Goal: Information Seeking & Learning: Check status

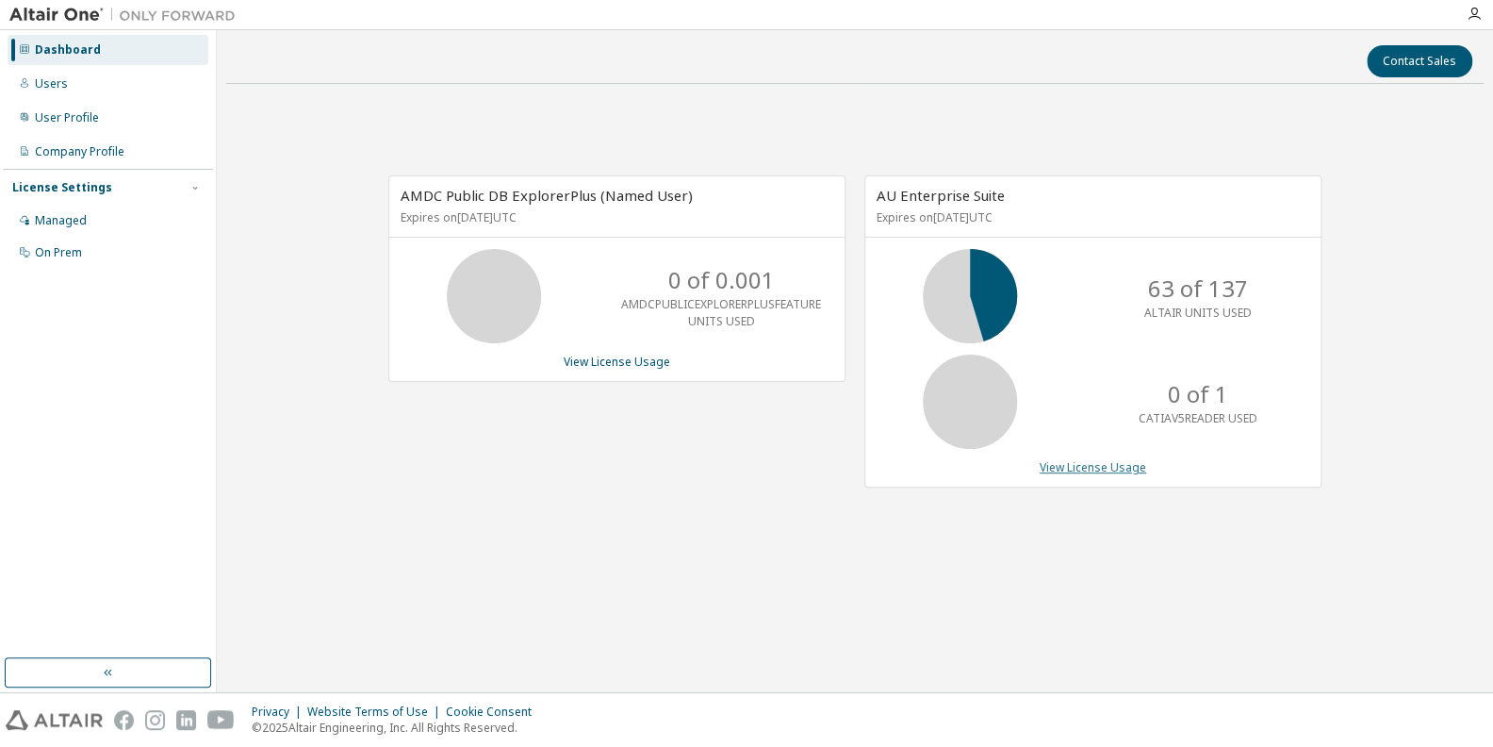
click at [1103, 470] on link "View License Usage" at bounding box center [1093, 467] width 107 height 16
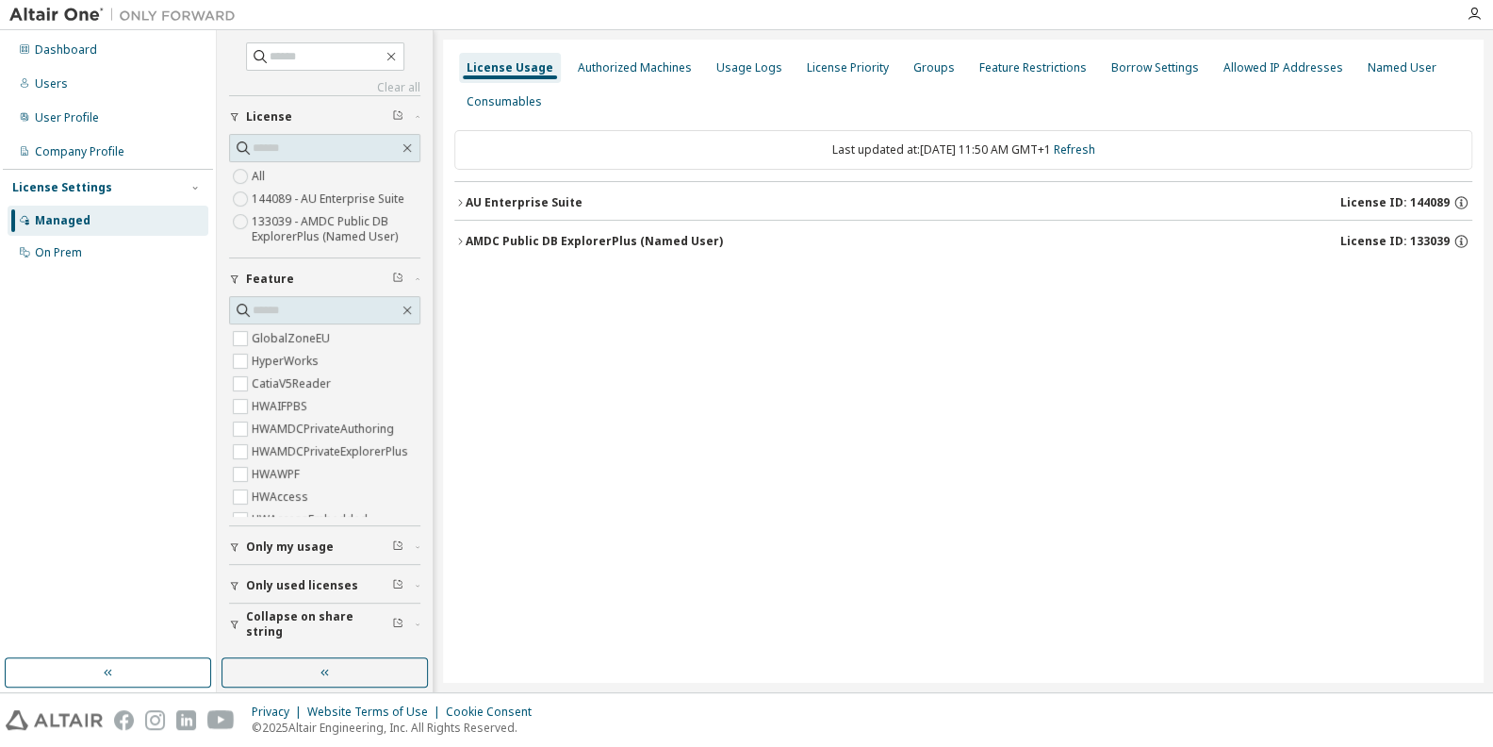
click at [294, 580] on span "Only used licenses" at bounding box center [302, 585] width 112 height 15
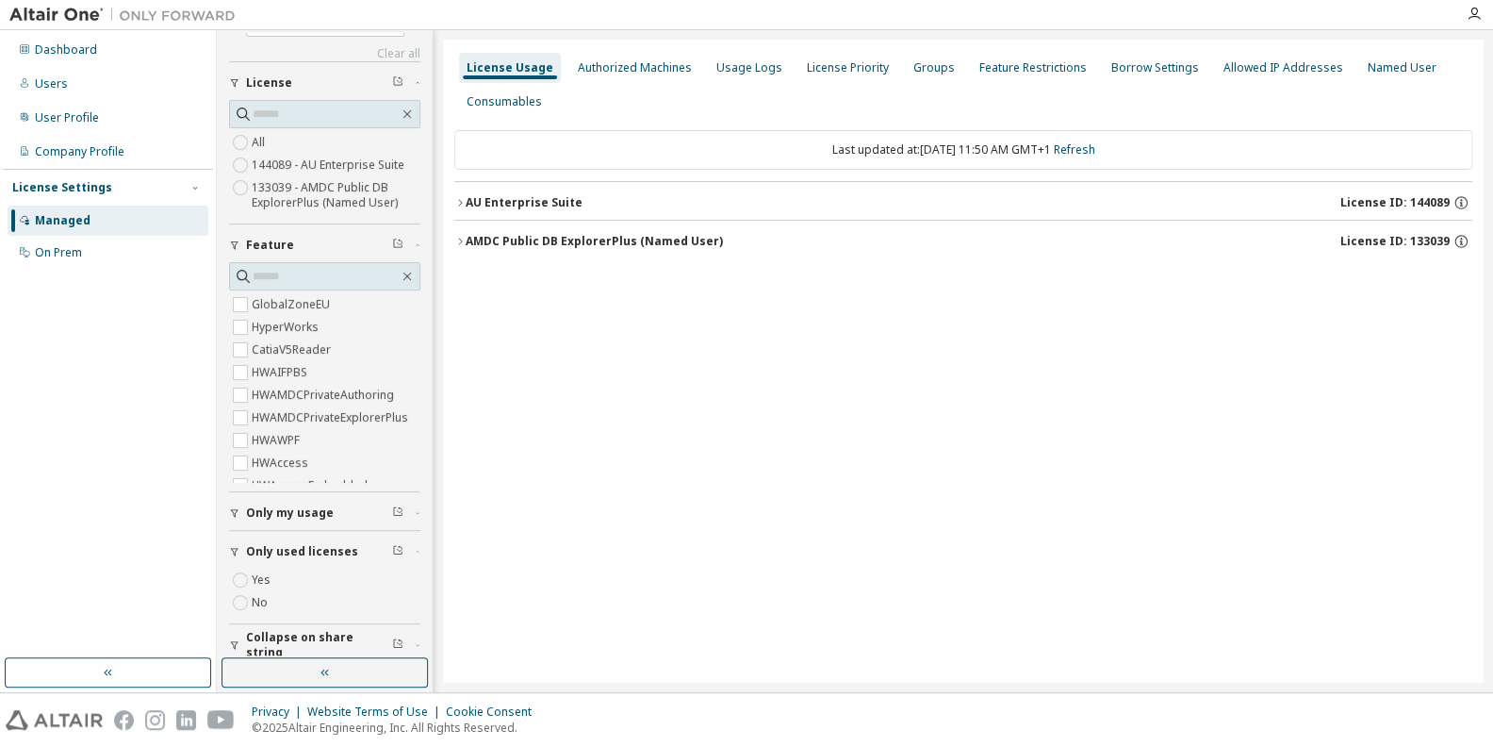
scroll to position [48, 0]
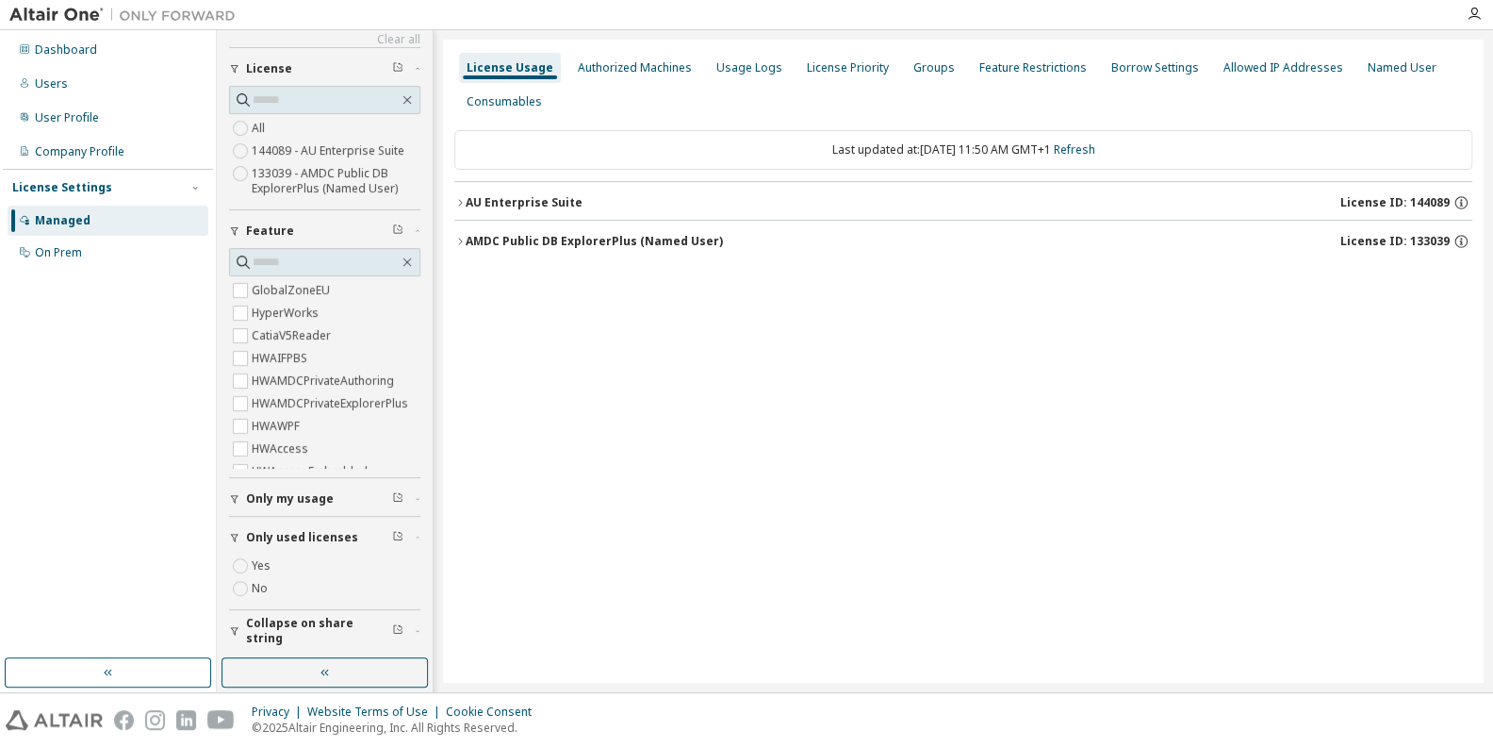
click at [262, 564] on label "Yes" at bounding box center [263, 565] width 23 height 23
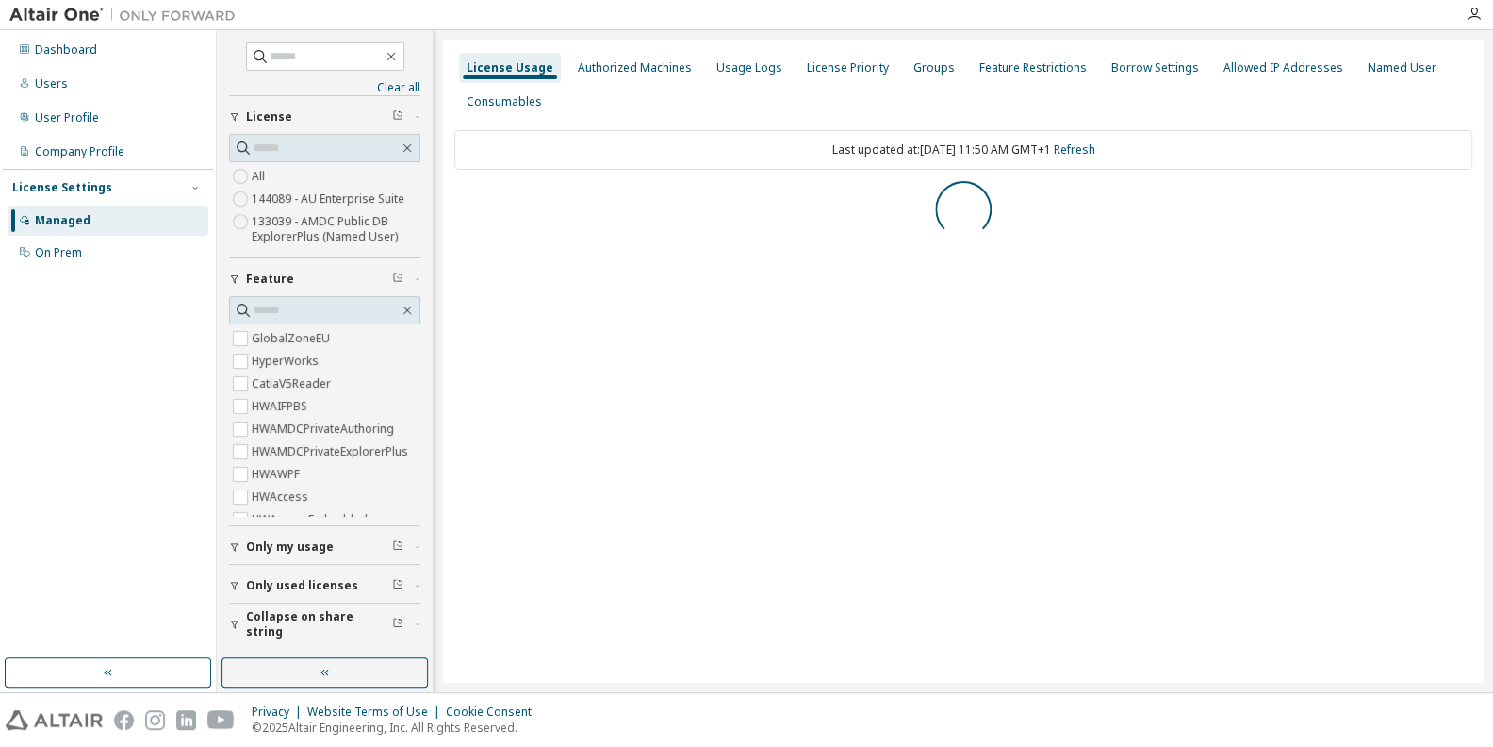
scroll to position [0, 0]
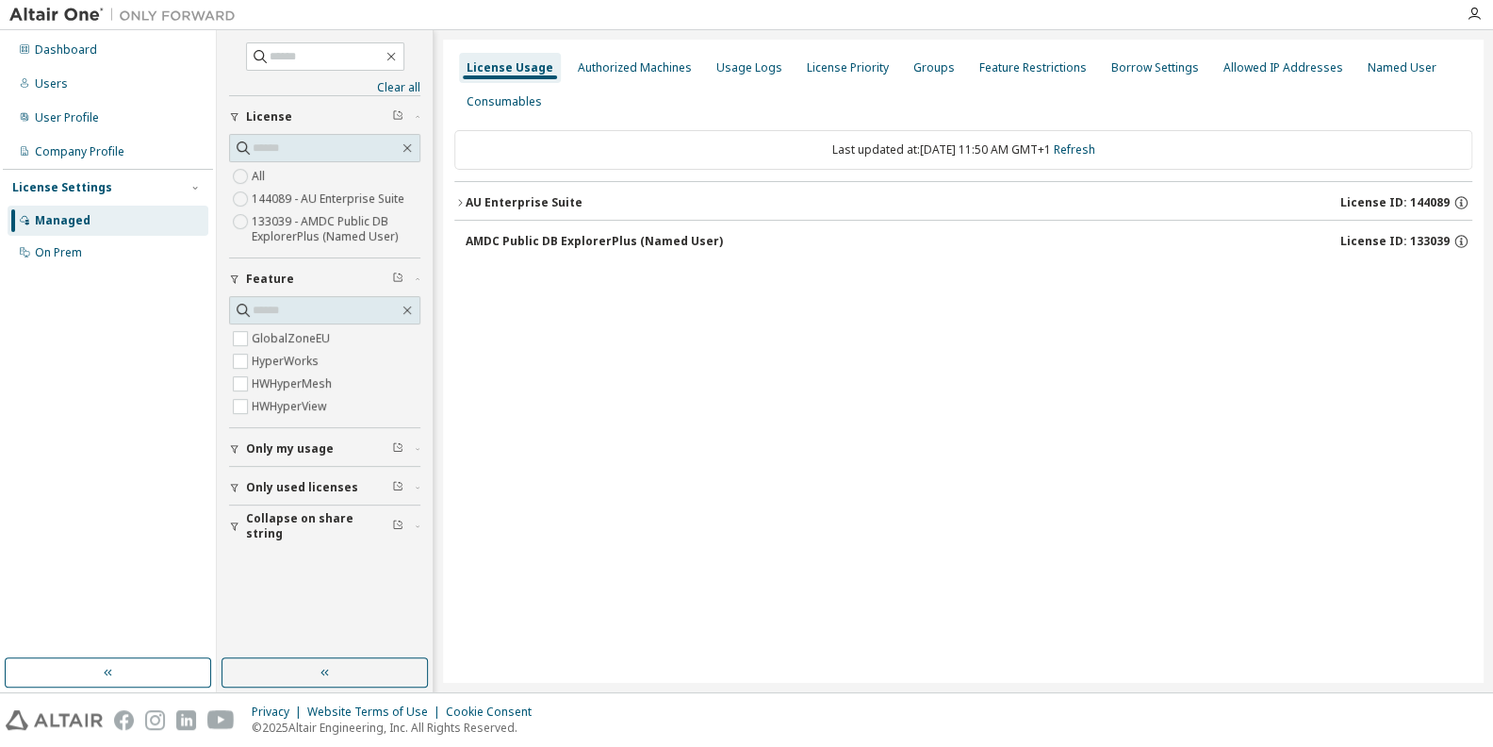
click at [307, 528] on span "Collapse on share string" at bounding box center [319, 526] width 146 height 30
click at [524, 195] on div "AU Enterprise Suite" at bounding box center [524, 202] width 117 height 15
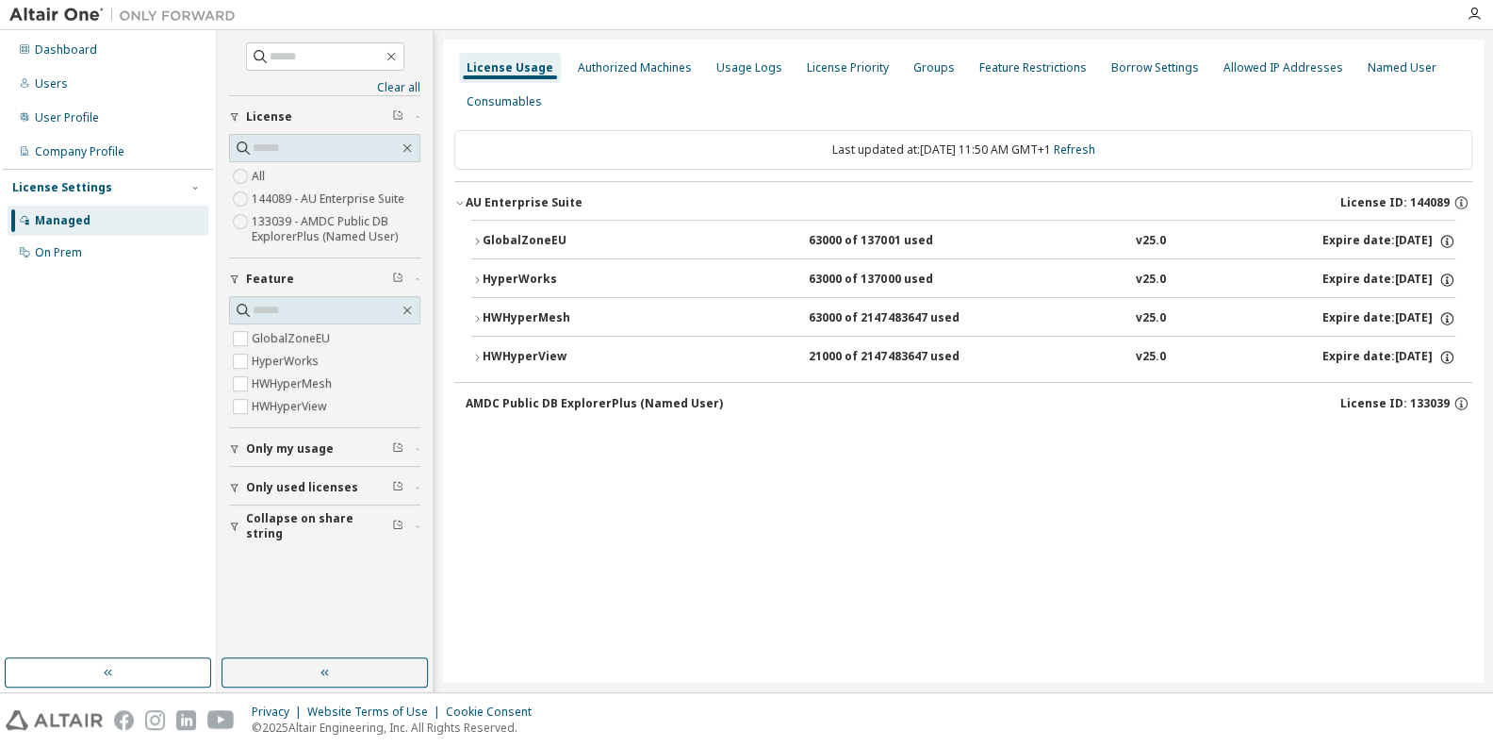
click at [516, 238] on div "GlobalZoneEU" at bounding box center [568, 241] width 170 height 17
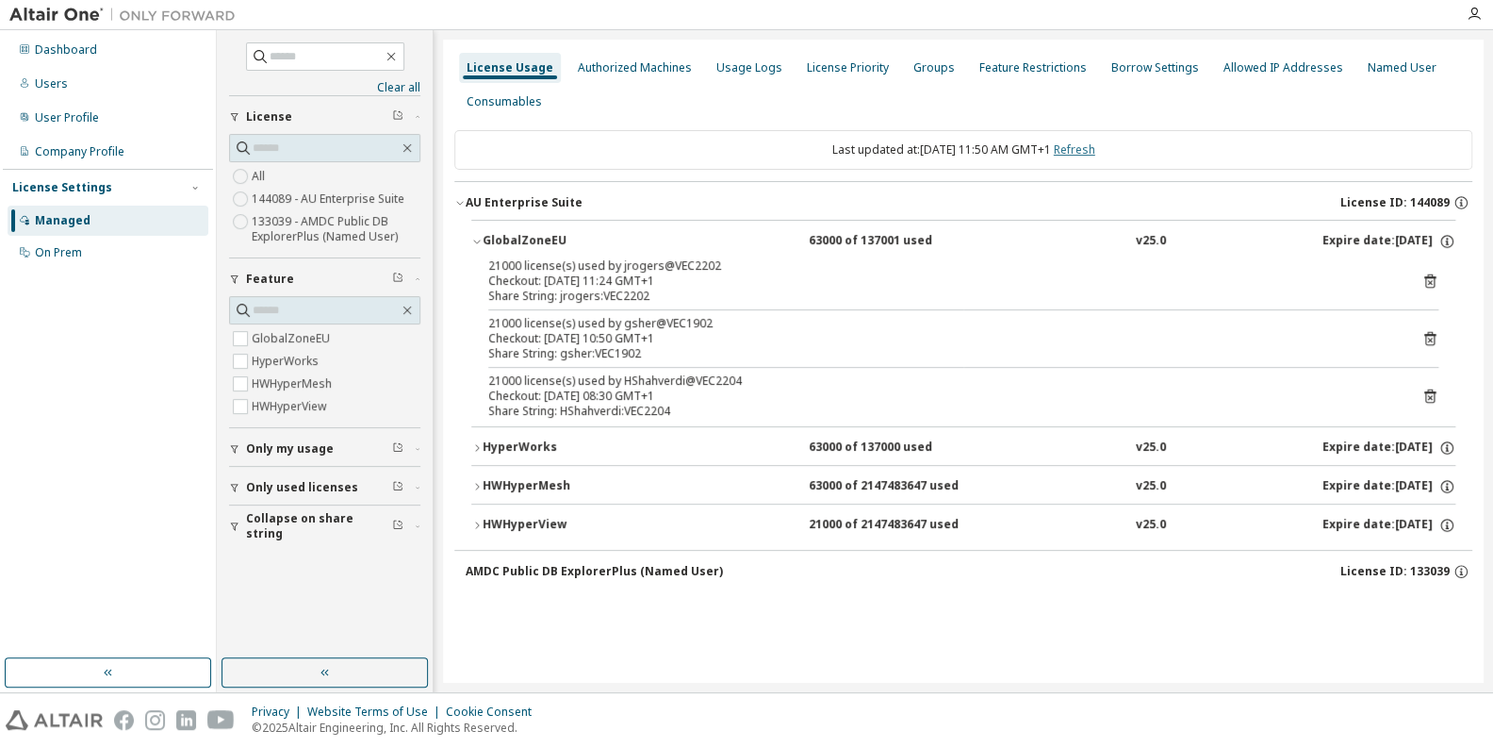
click at [1095, 143] on link "Refresh" at bounding box center [1074, 149] width 41 height 16
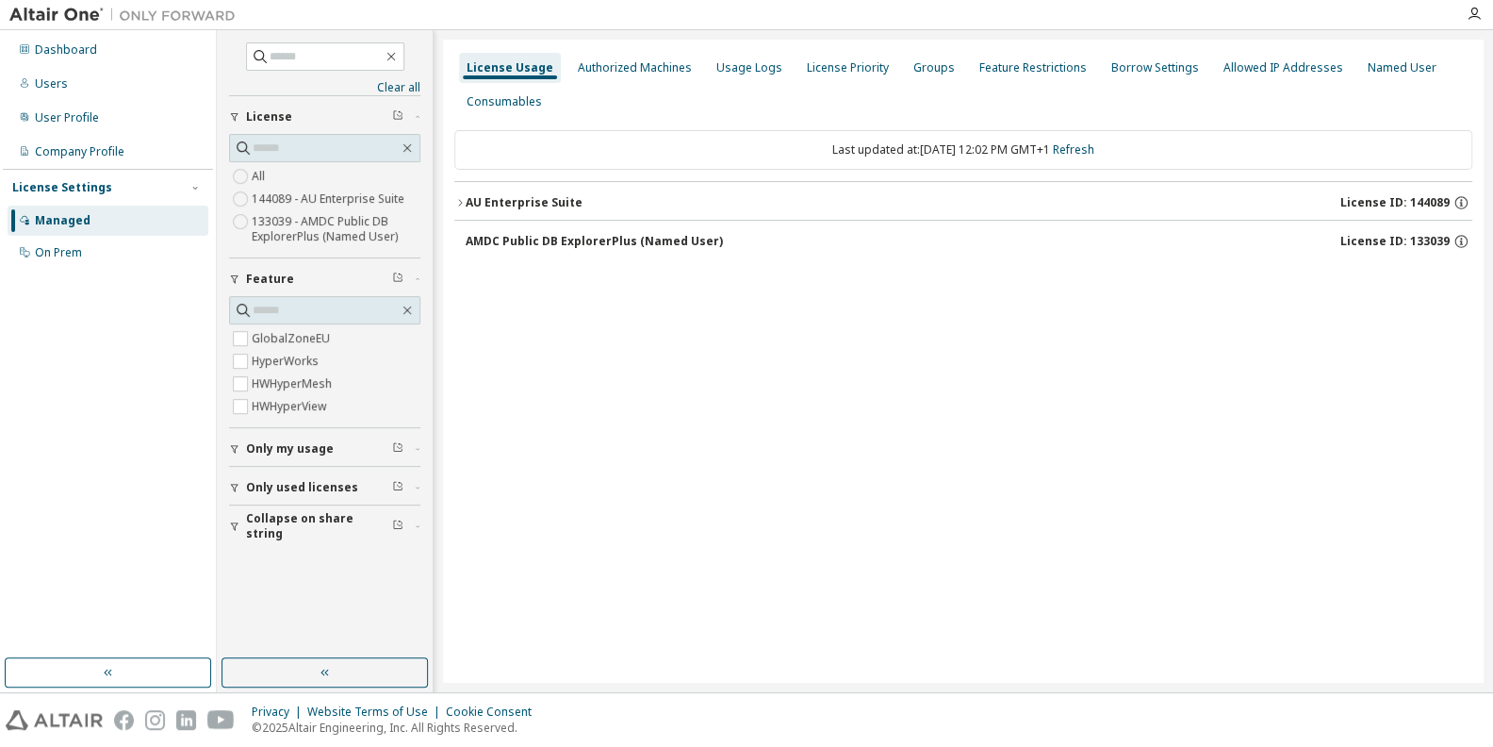
click at [531, 200] on div "AU Enterprise Suite" at bounding box center [524, 202] width 117 height 15
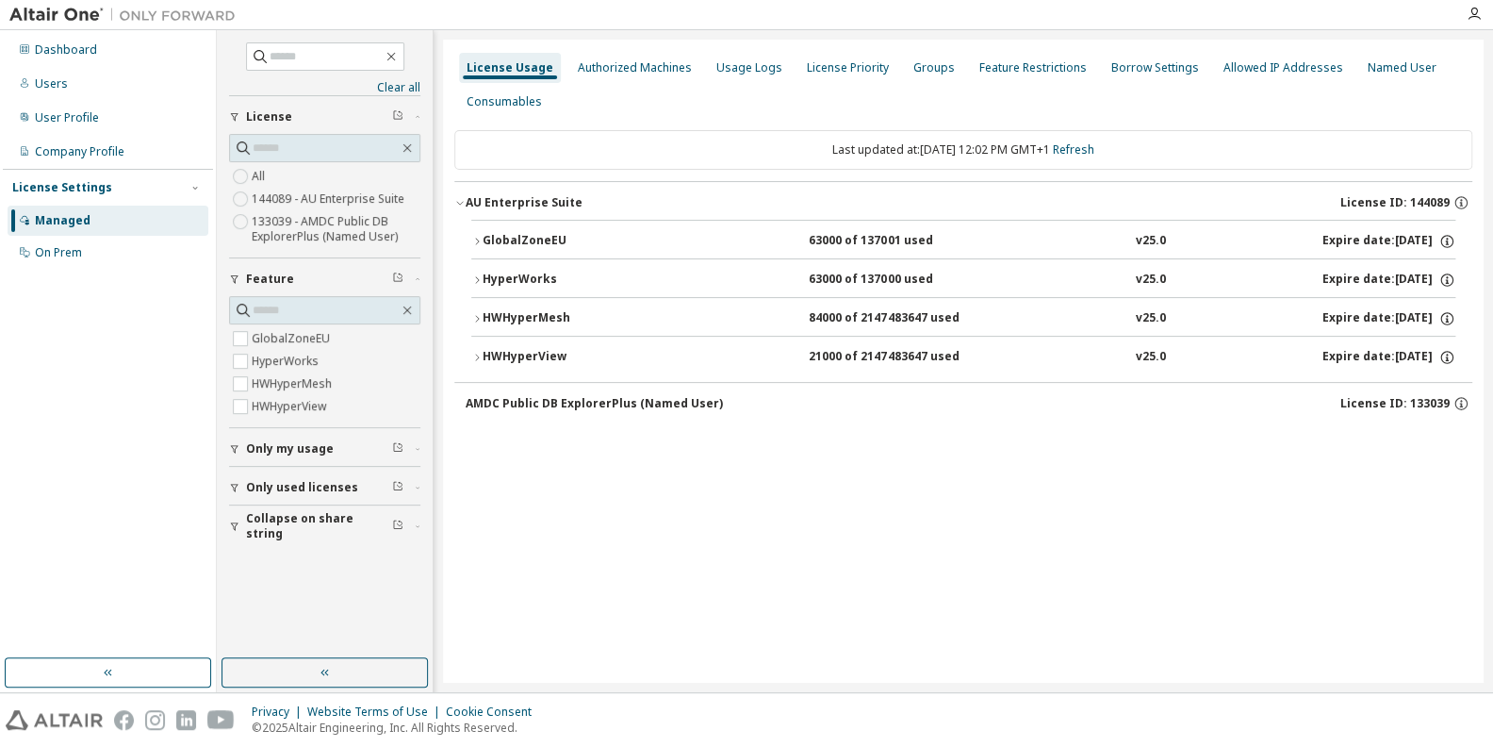
click at [532, 238] on div "GlobalZoneEU" at bounding box center [568, 241] width 170 height 17
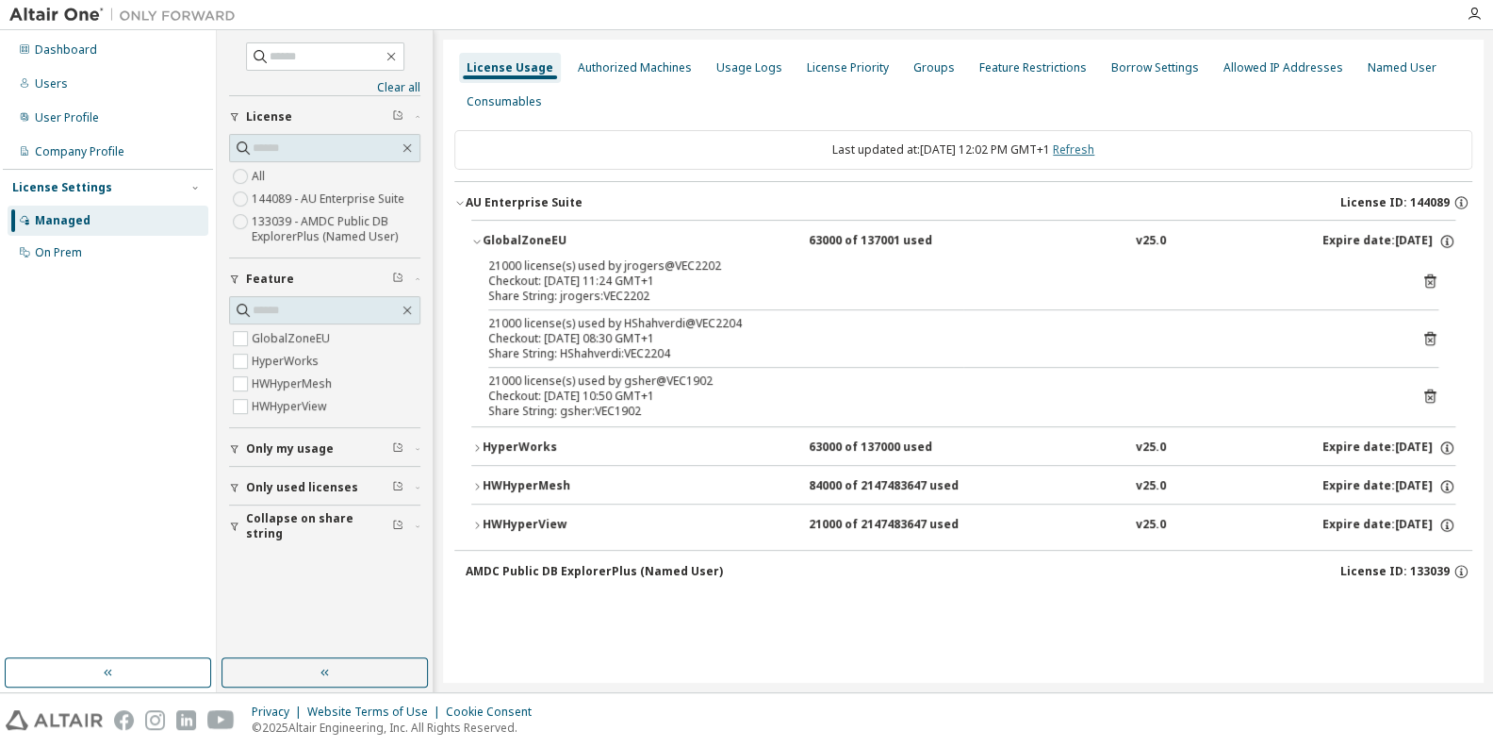
click at [1092, 148] on link "Refresh" at bounding box center [1073, 149] width 41 height 16
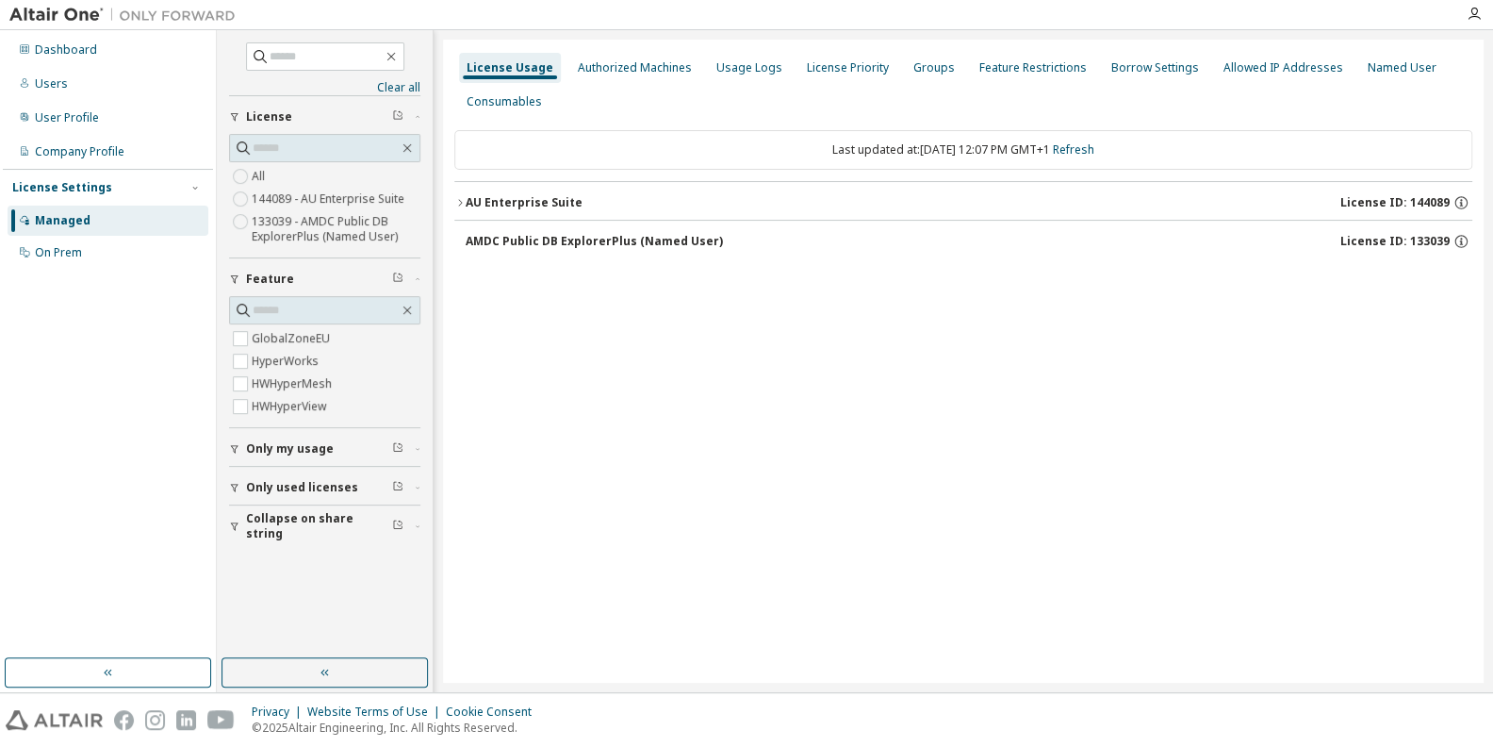
click at [531, 210] on div "AU Enterprise Suite License ID: 144089" at bounding box center [969, 202] width 1007 height 17
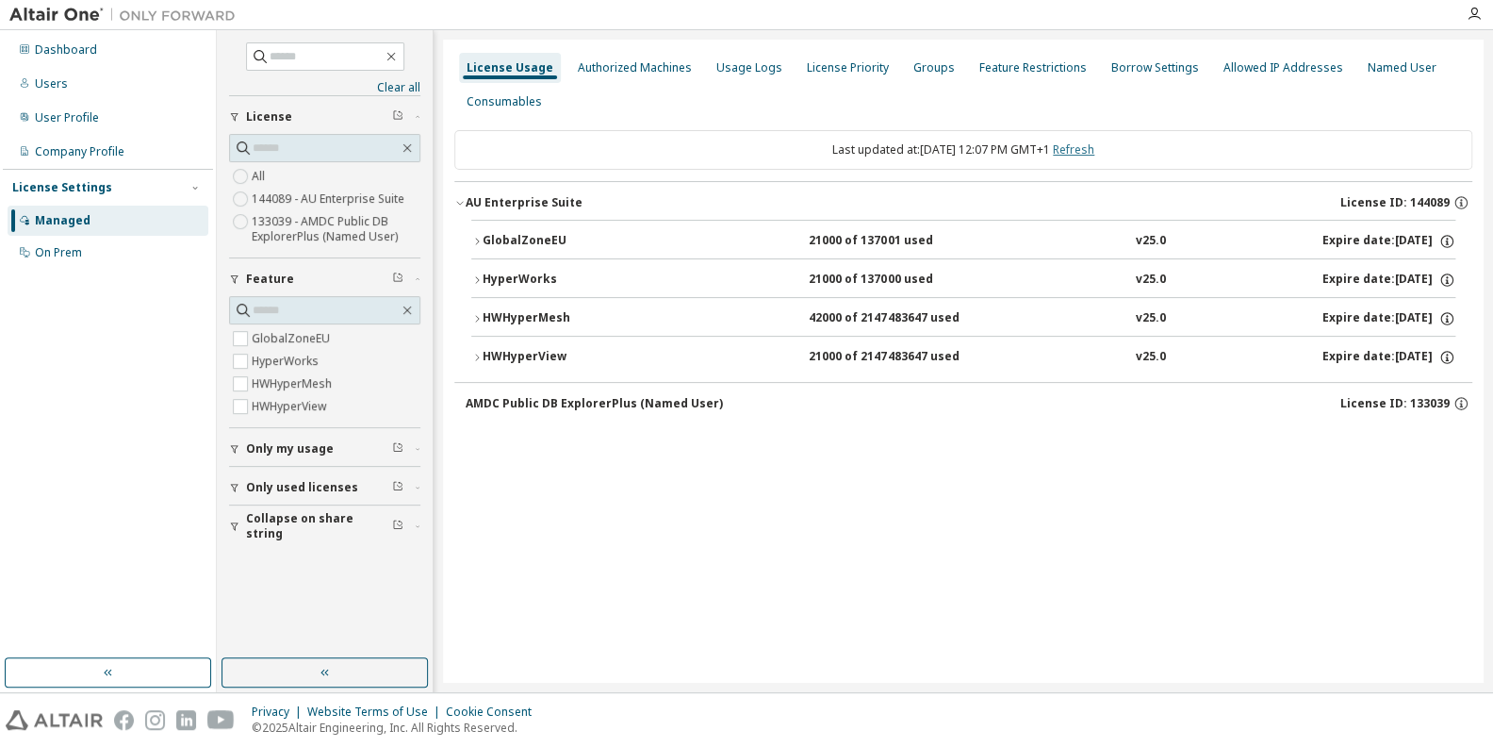
click at [1094, 150] on link "Refresh" at bounding box center [1073, 149] width 41 height 16
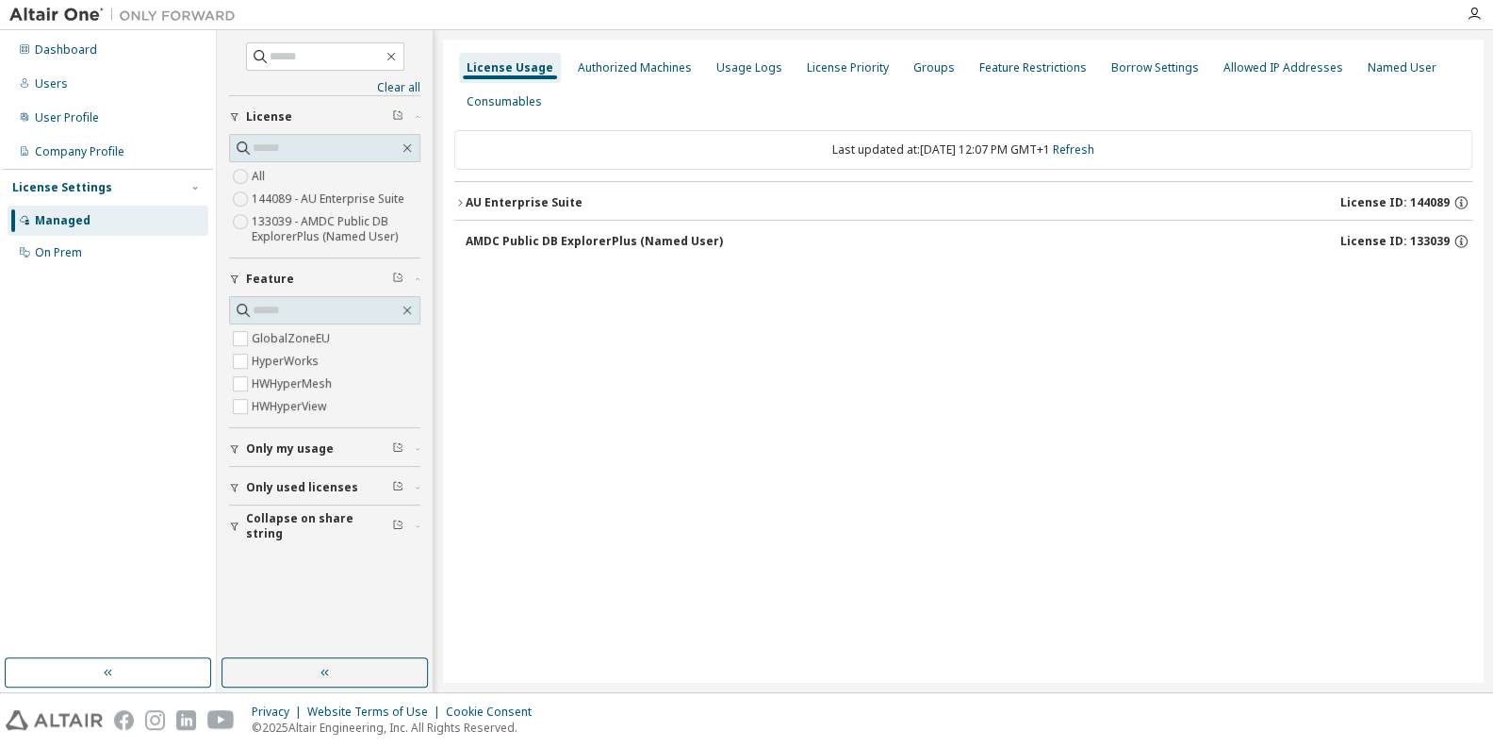
click at [482, 207] on div "AU Enterprise Suite" at bounding box center [524, 202] width 117 height 15
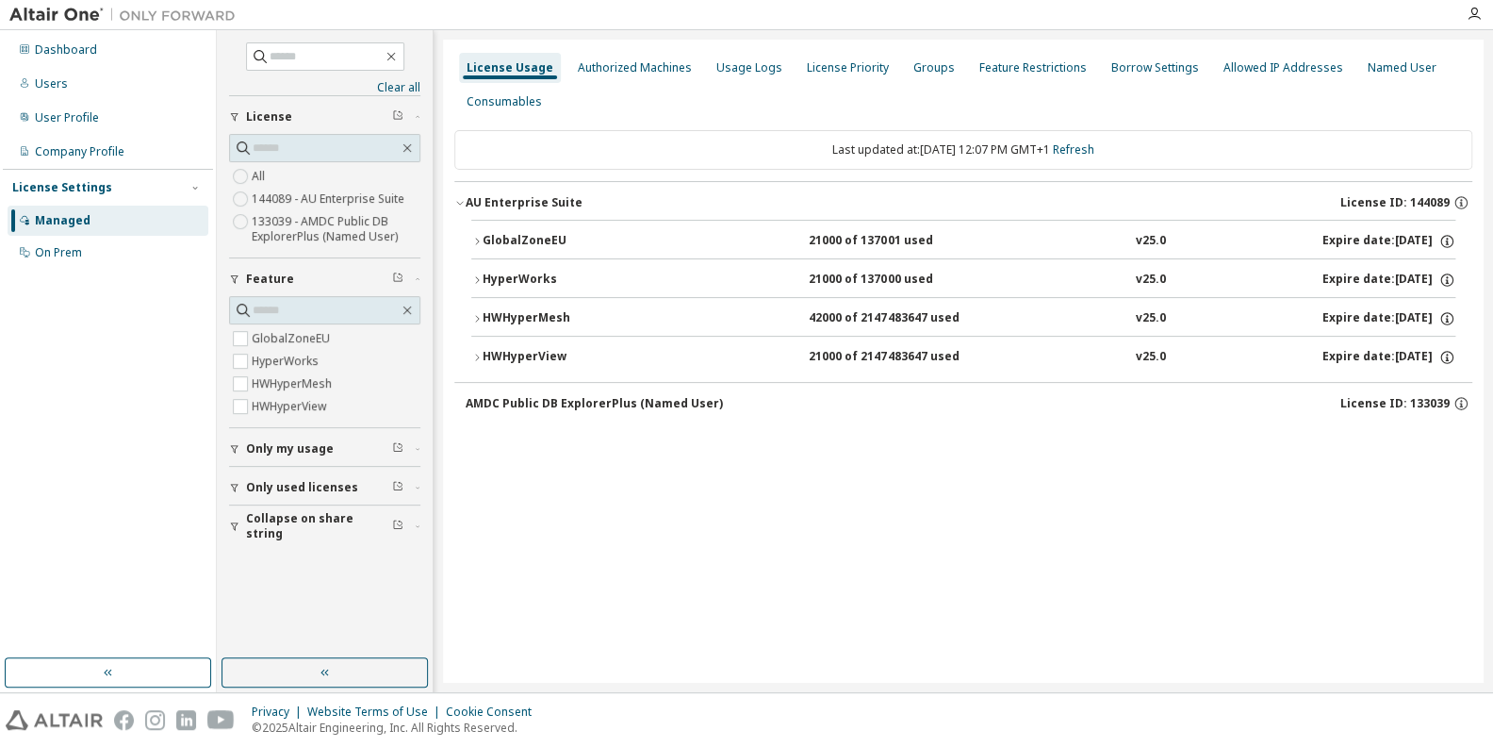
click at [509, 239] on div "GlobalZoneEU" at bounding box center [568, 241] width 170 height 17
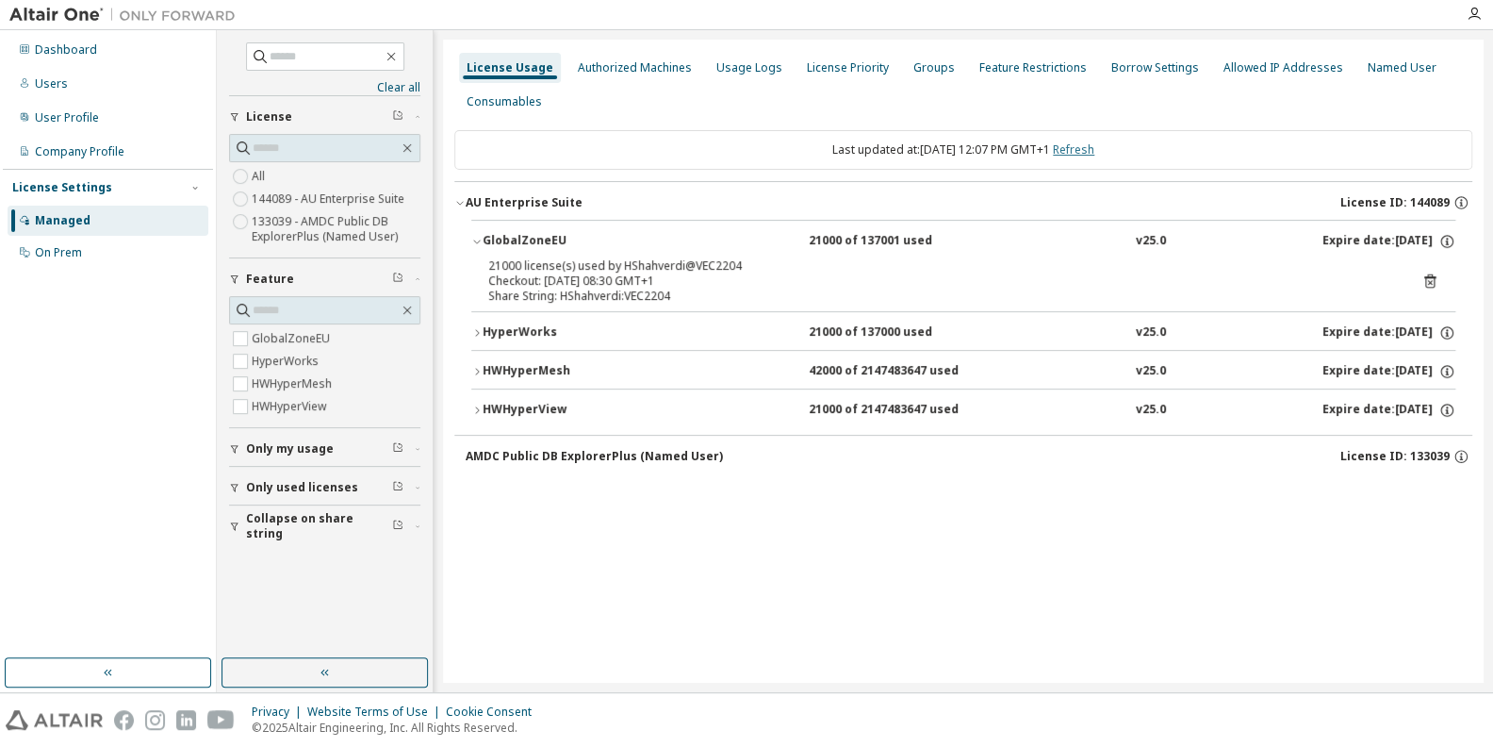
click at [1090, 150] on link "Refresh" at bounding box center [1073, 149] width 41 height 16
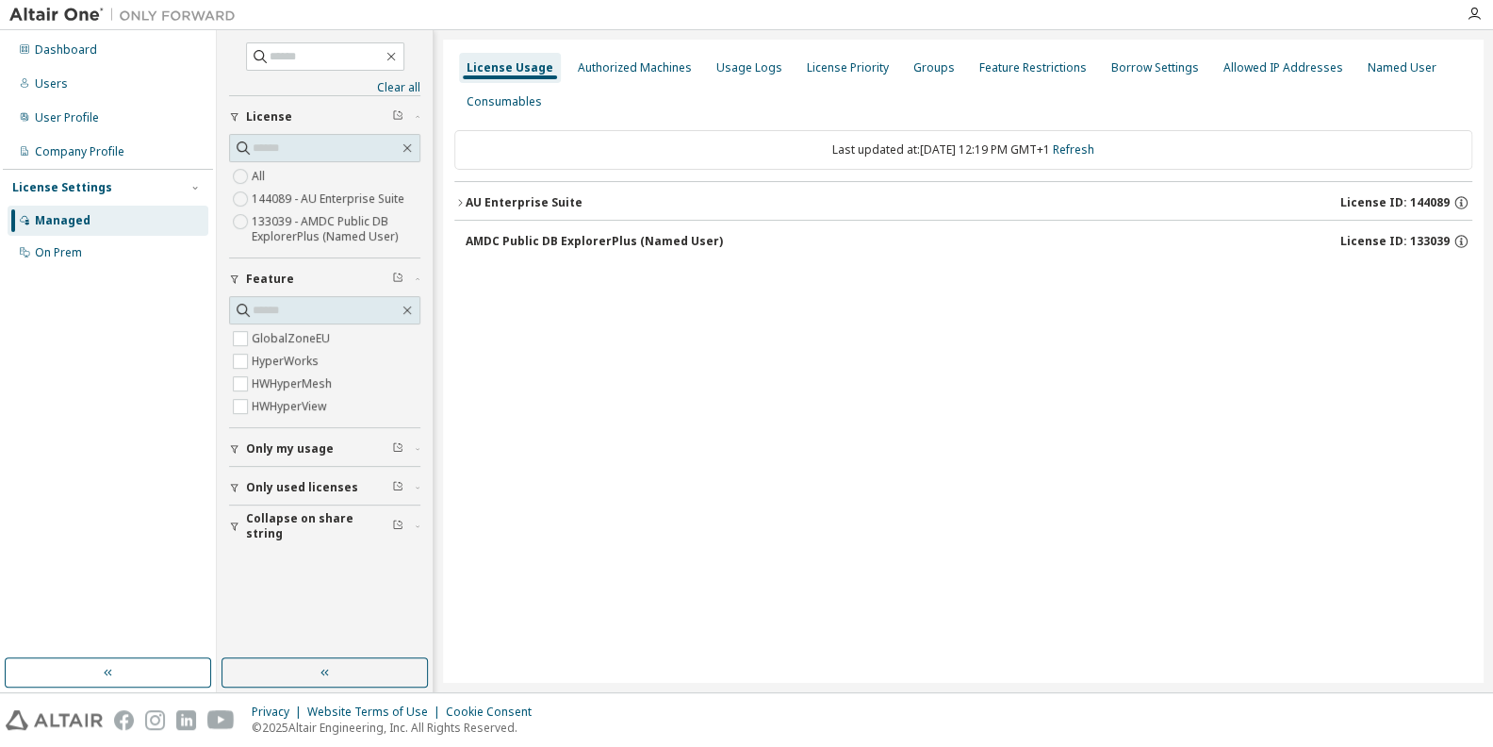
click at [550, 196] on div "AU Enterprise Suite" at bounding box center [524, 202] width 117 height 15
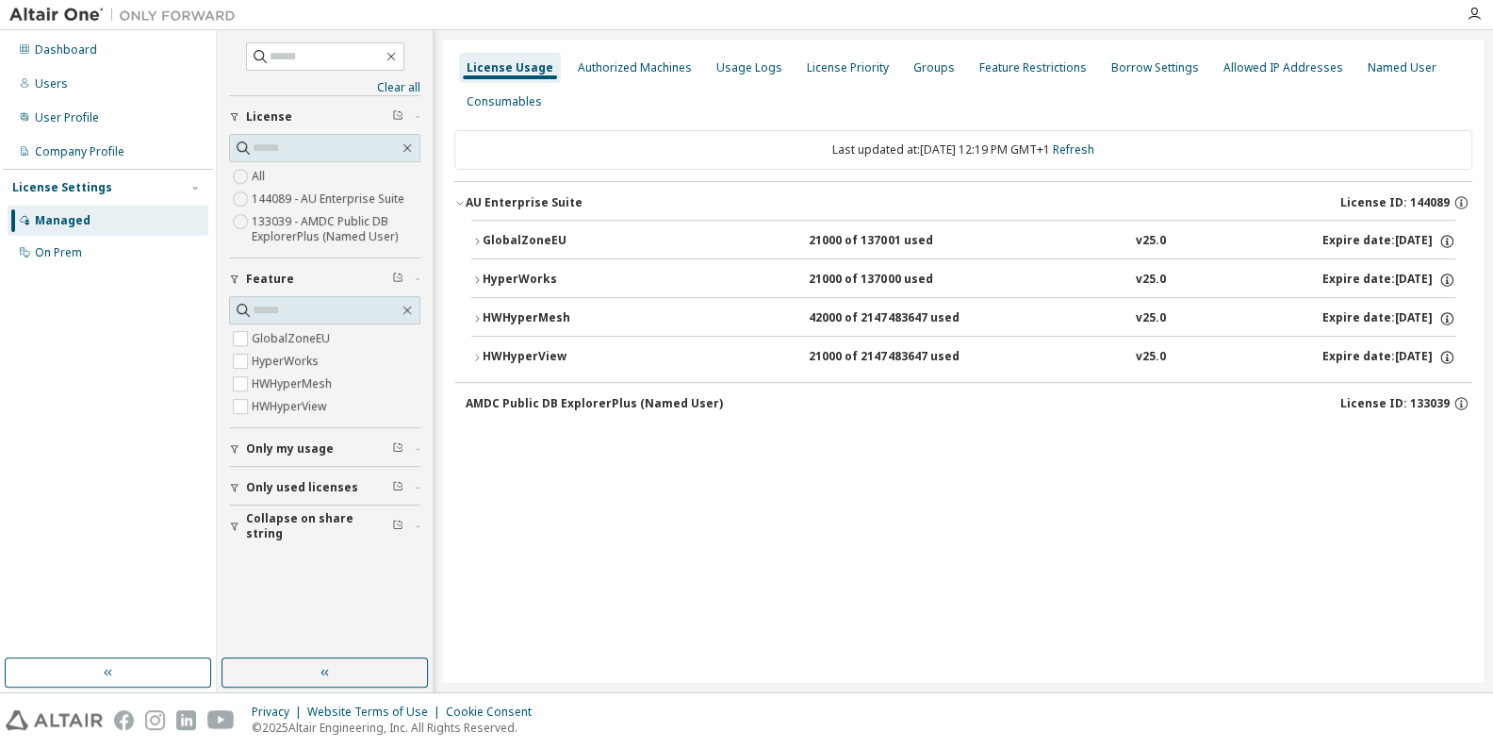
click at [547, 236] on div "GlobalZoneEU" at bounding box center [568, 241] width 170 height 17
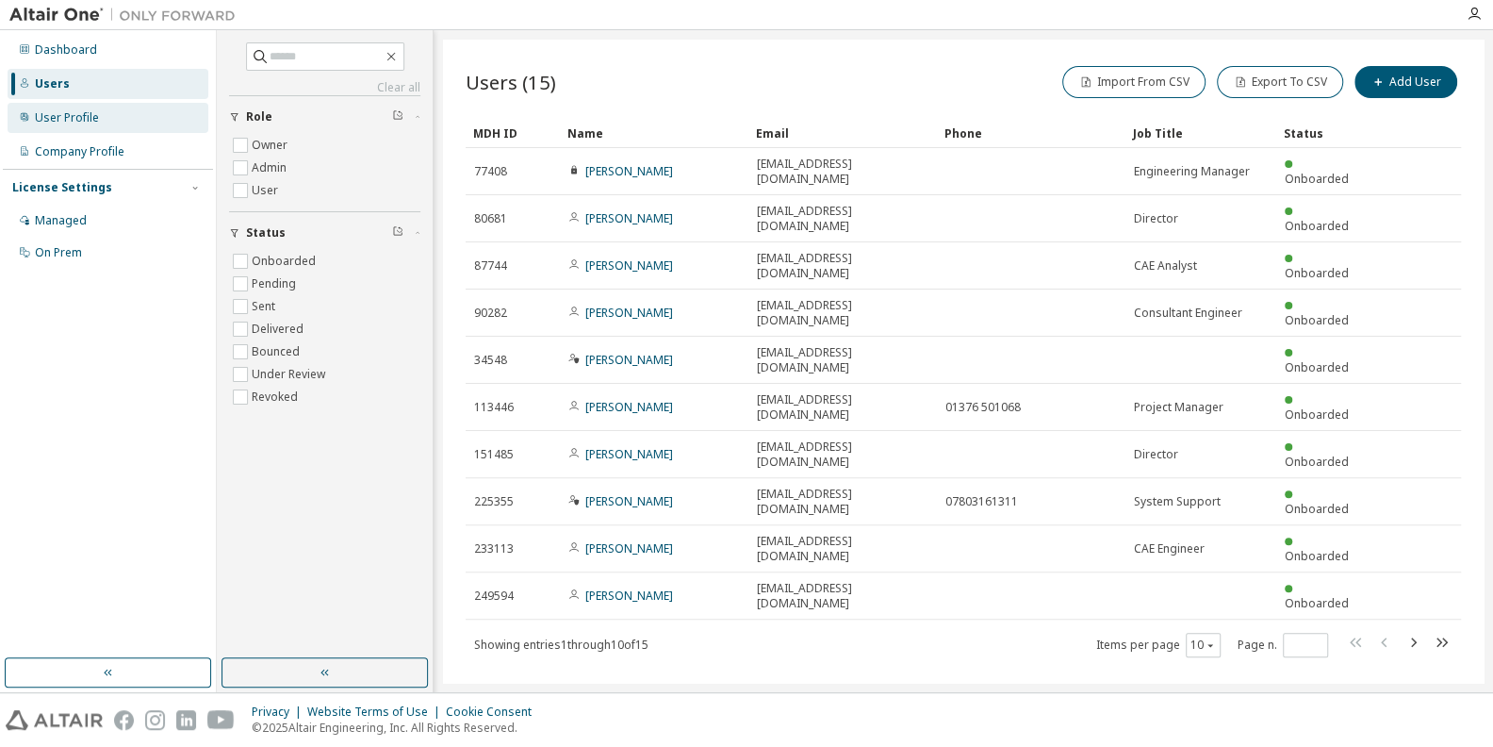
click at [74, 123] on div "User Profile" at bounding box center [67, 117] width 64 height 15
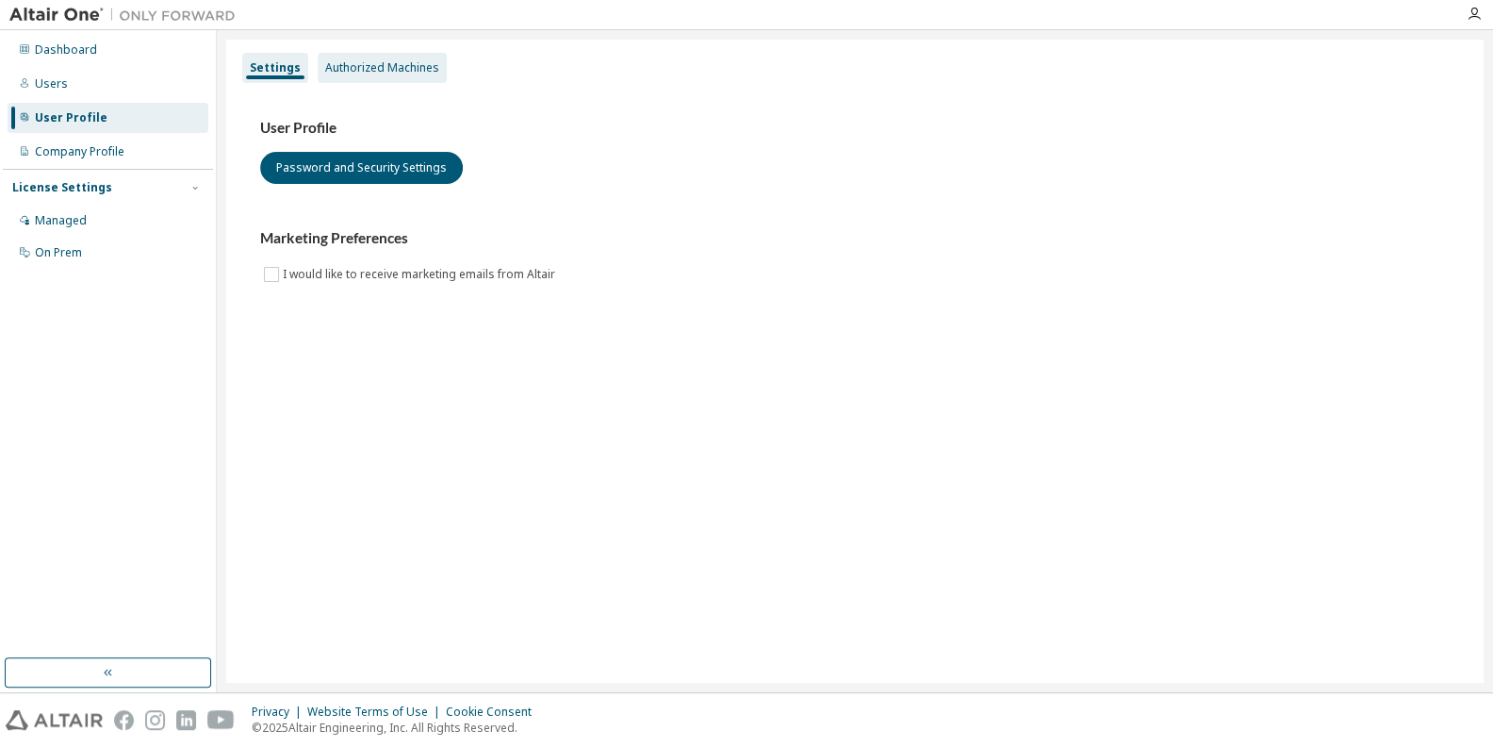
click at [373, 73] on div "Authorized Machines" at bounding box center [382, 67] width 114 height 15
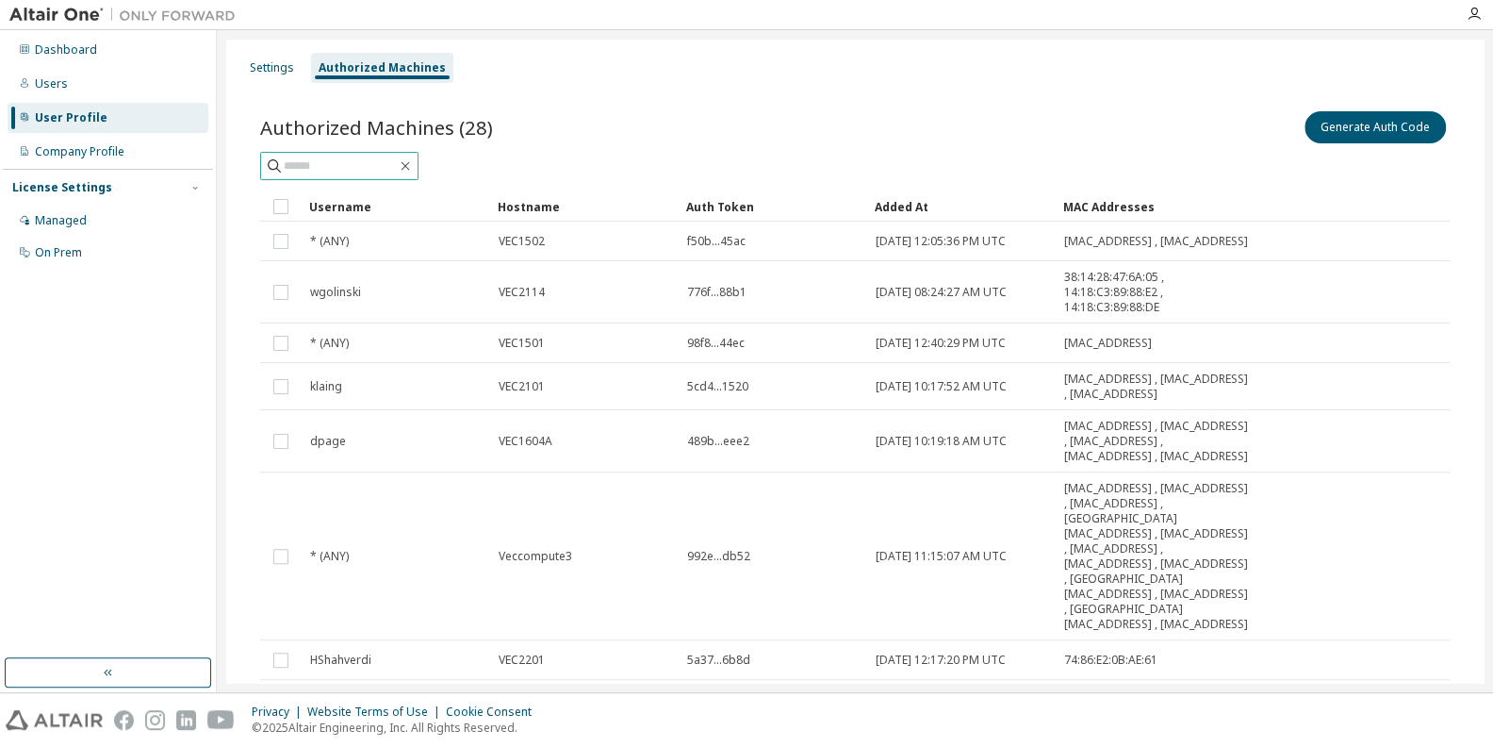
click at [344, 171] on input "text" at bounding box center [340, 165] width 113 height 19
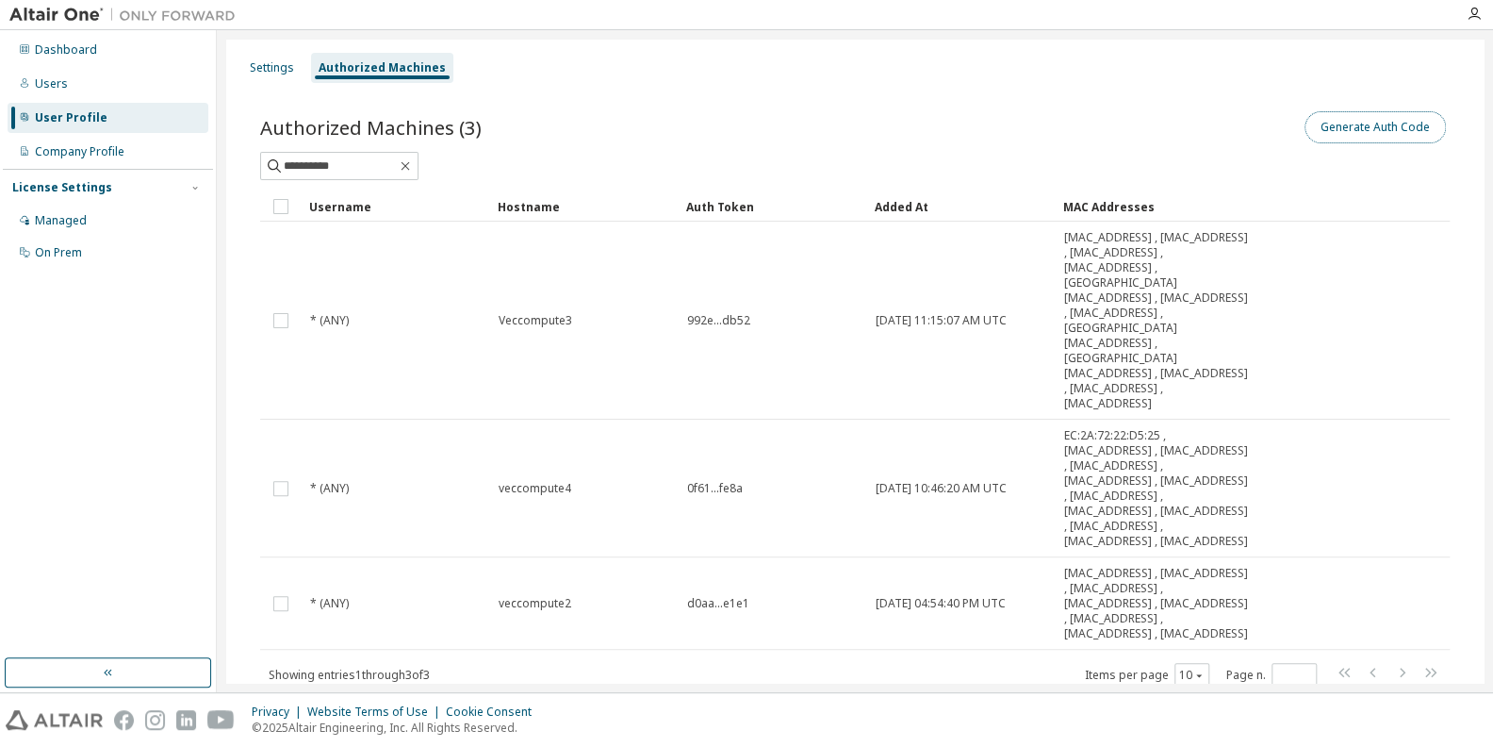
click at [1370, 125] on button "Generate Auth Code" at bounding box center [1375, 127] width 141 height 32
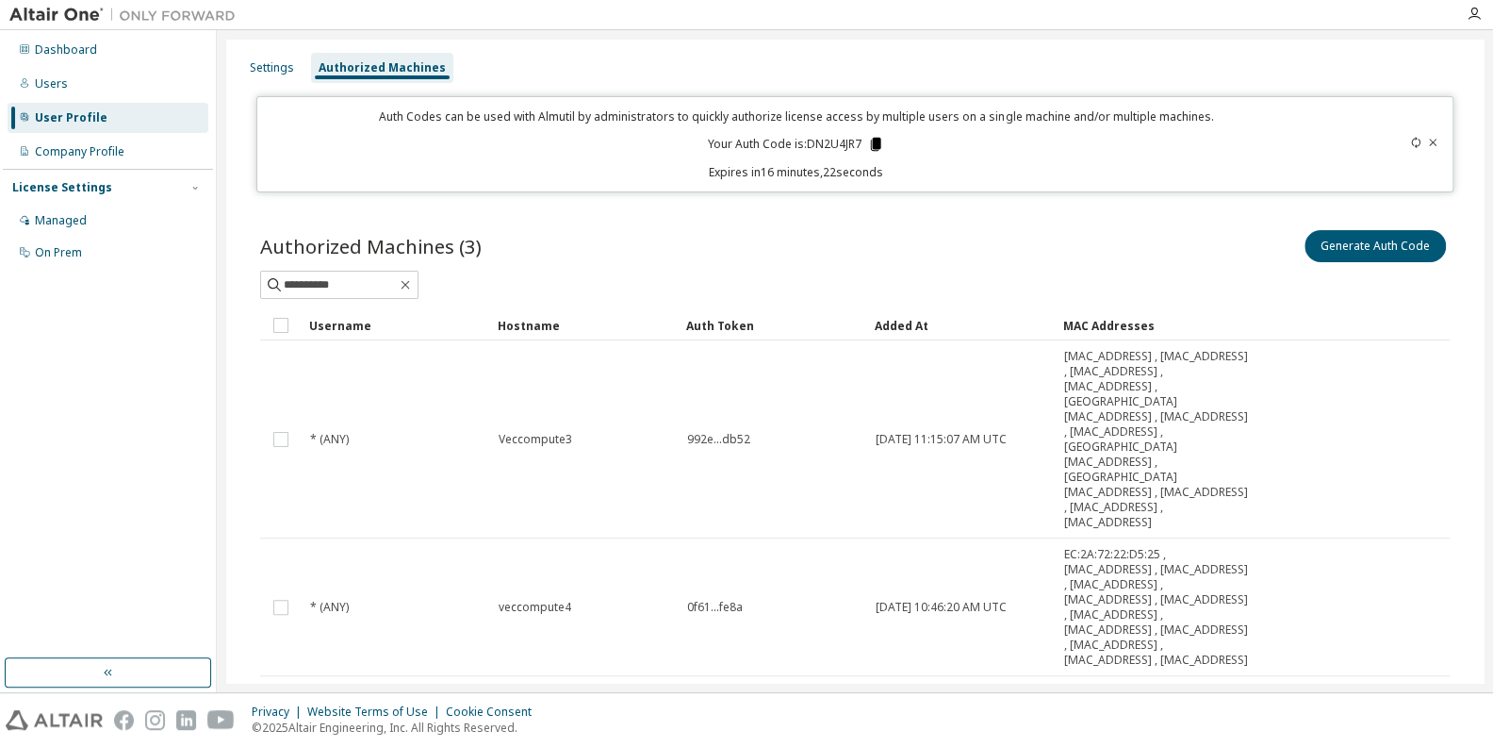
click at [875, 141] on icon at bounding box center [876, 144] width 10 height 13
click at [393, 281] on input "**********" at bounding box center [340, 284] width 113 height 19
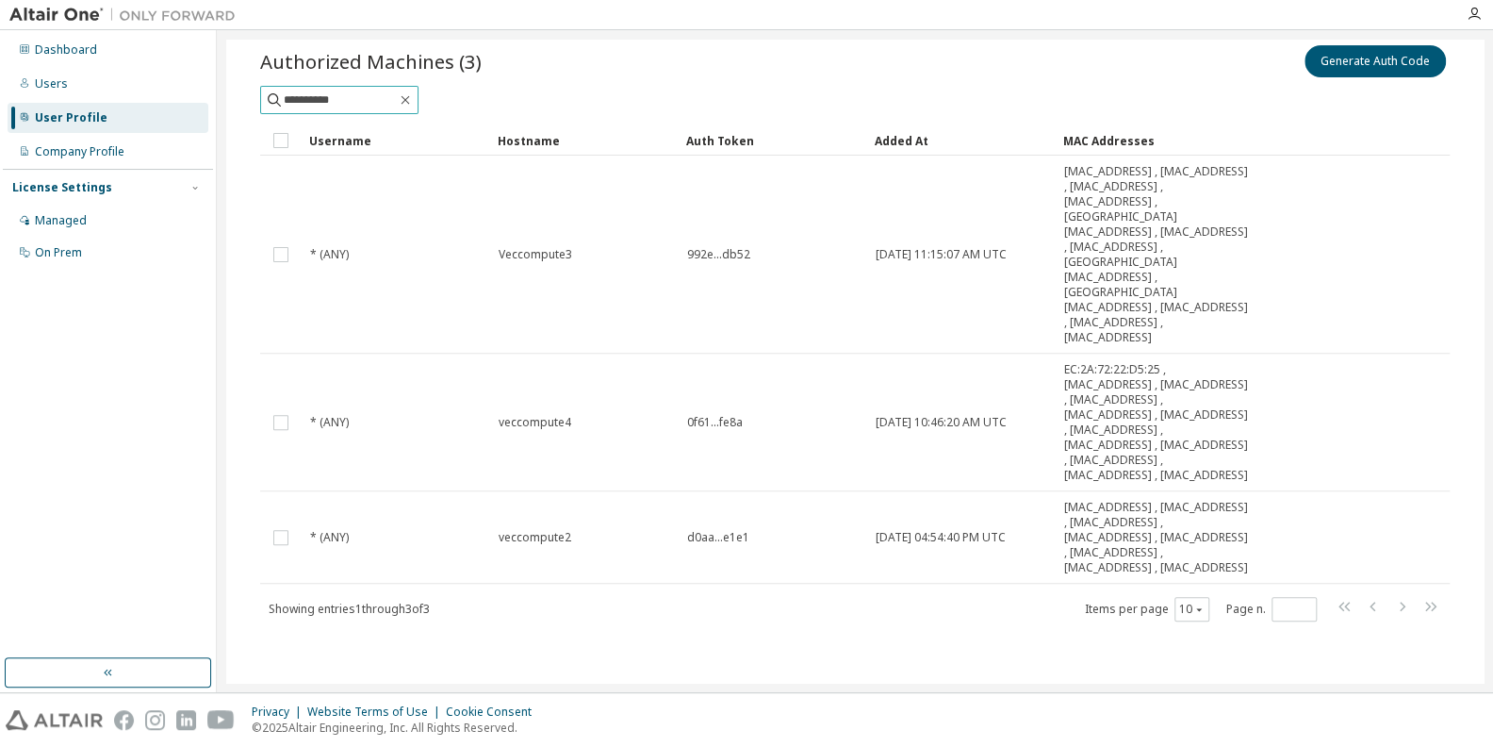
scroll to position [197, 0]
click at [397, 90] on input "**********" at bounding box center [340, 99] width 113 height 19
type input "*********"
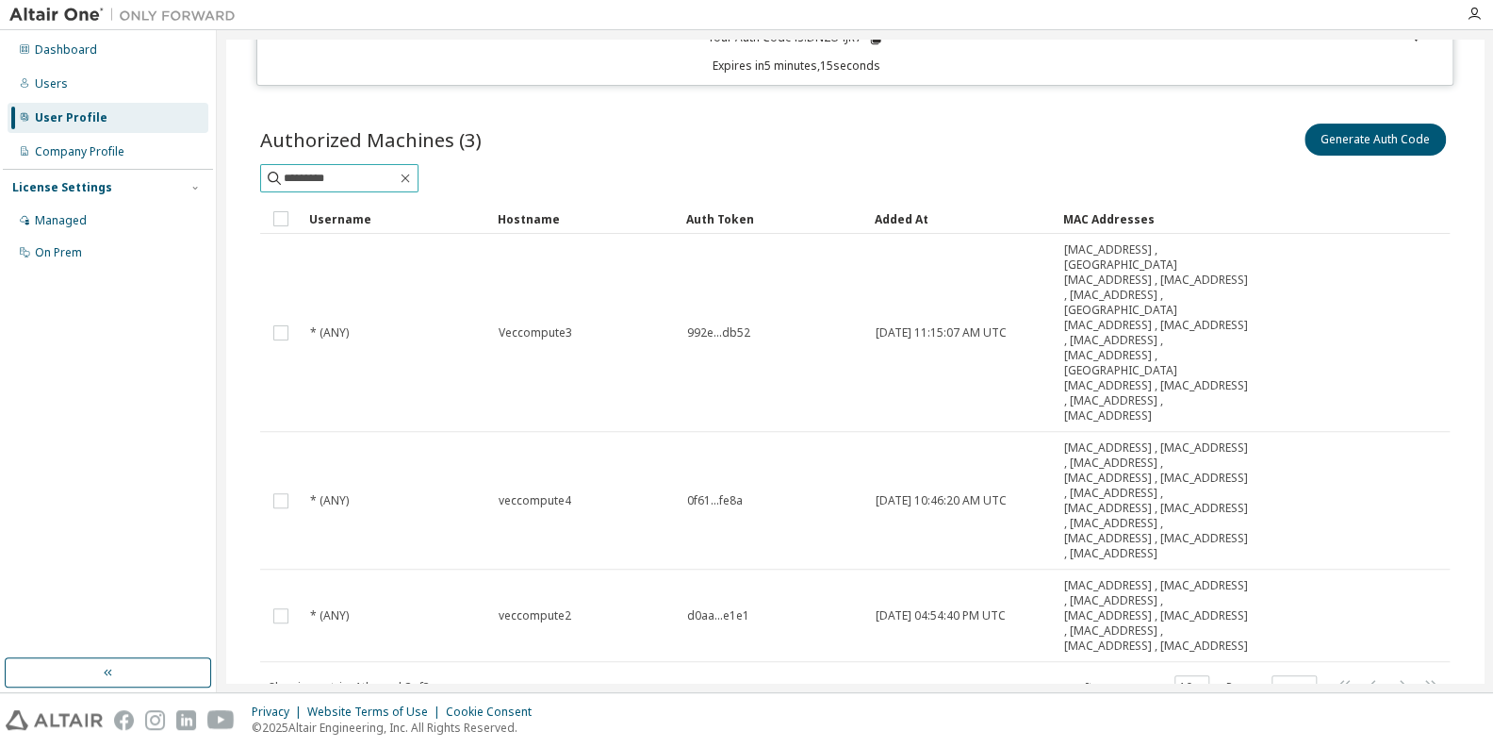
scroll to position [15, 0]
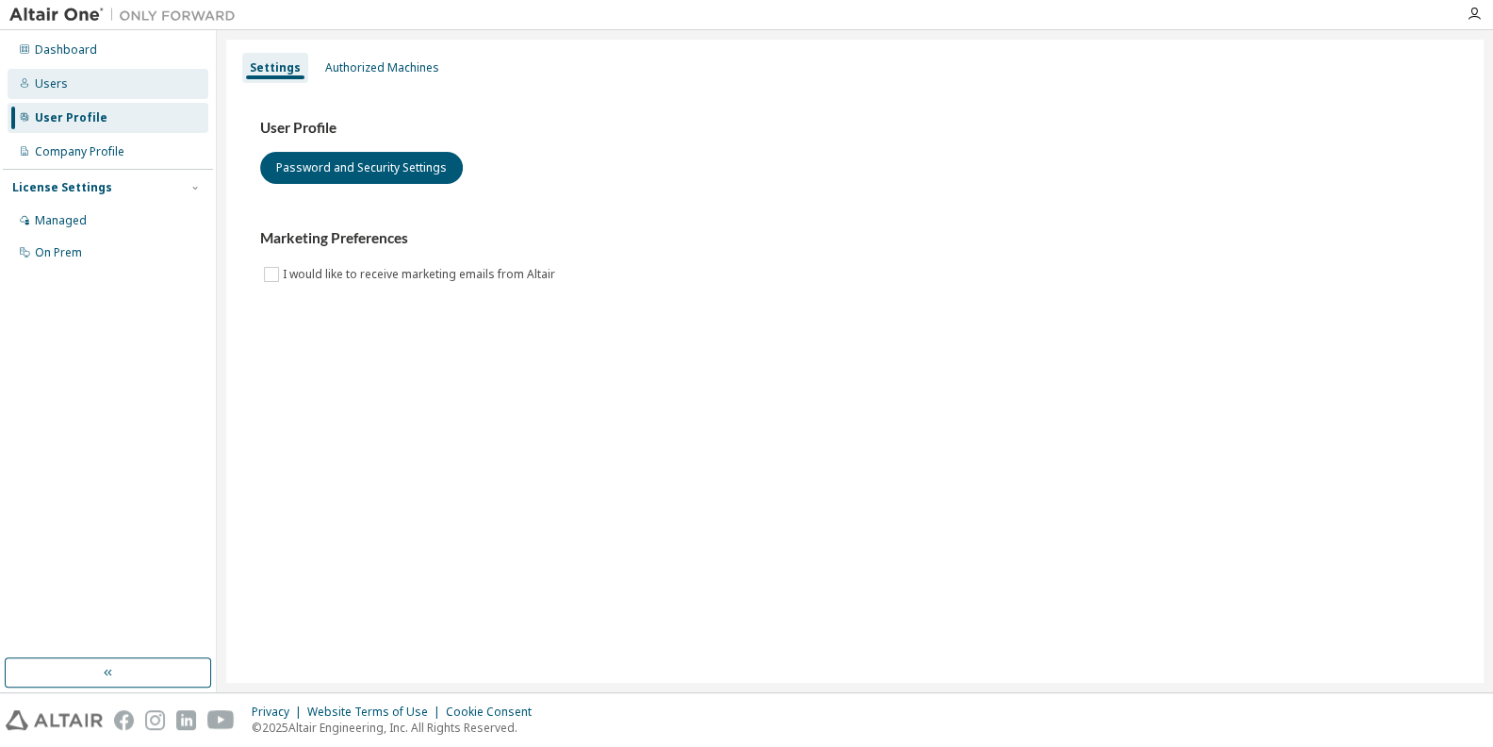
click at [45, 90] on div "Users" at bounding box center [51, 83] width 33 height 15
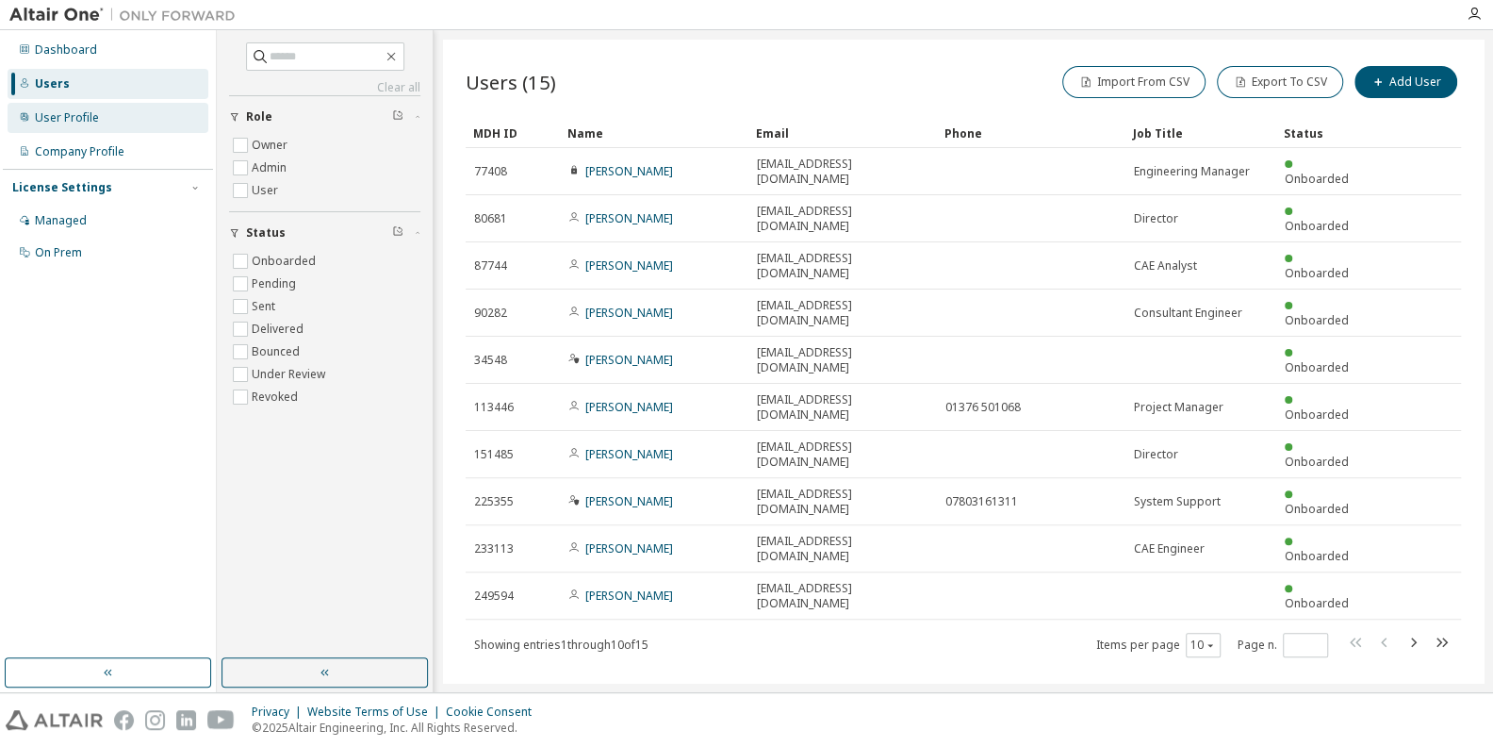
click at [49, 111] on div "User Profile" at bounding box center [67, 117] width 64 height 15
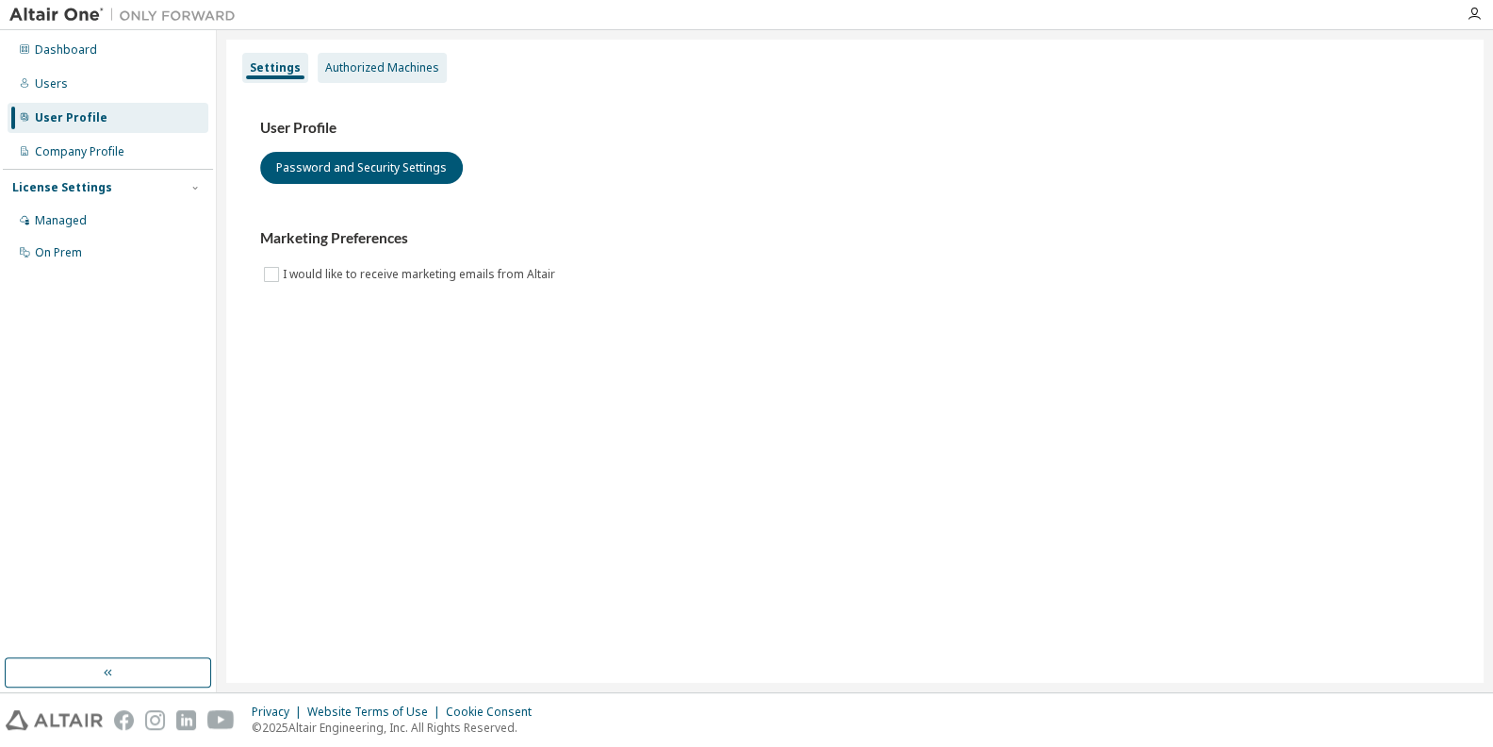
click at [371, 64] on div "Authorized Machines" at bounding box center [382, 67] width 114 height 15
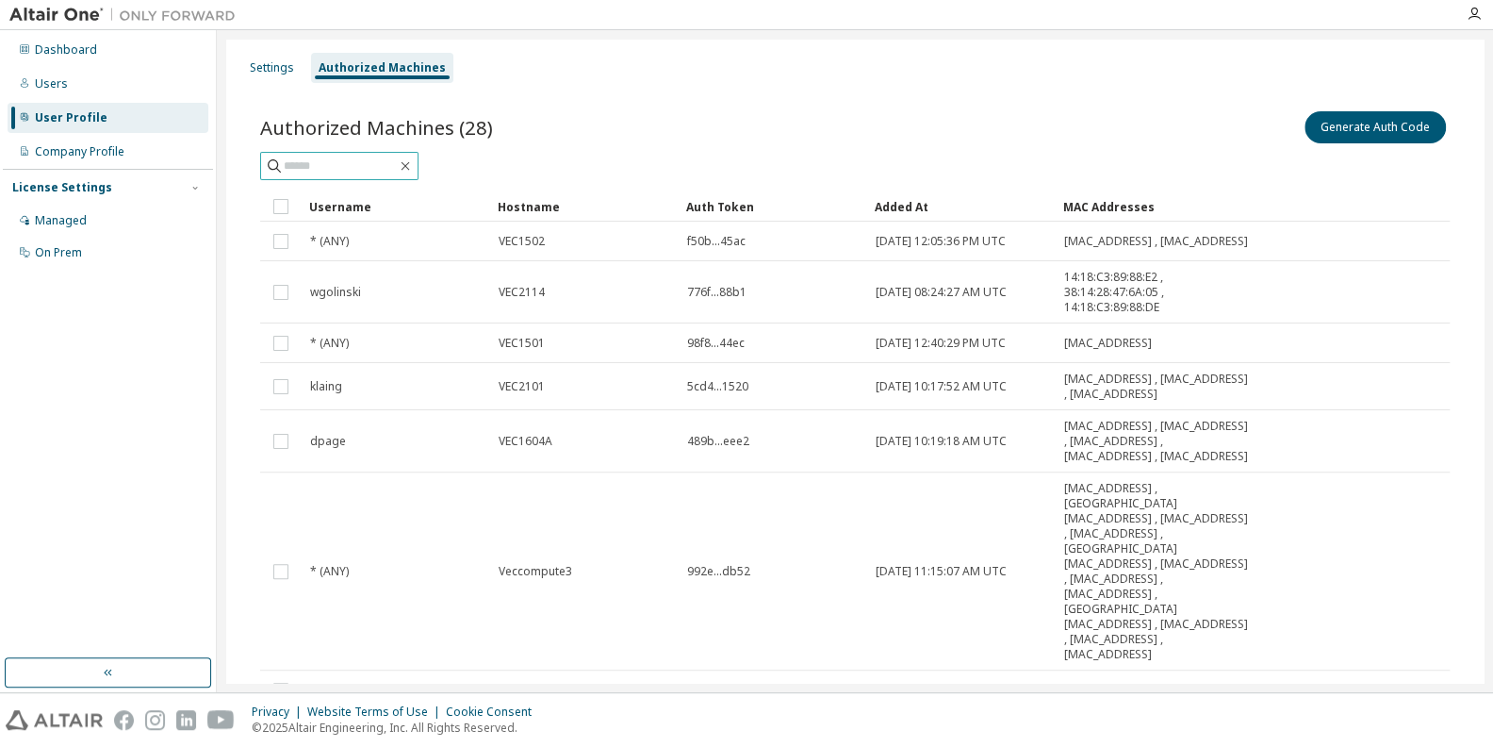
click at [363, 157] on input "text" at bounding box center [340, 165] width 113 height 19
type input "*******"
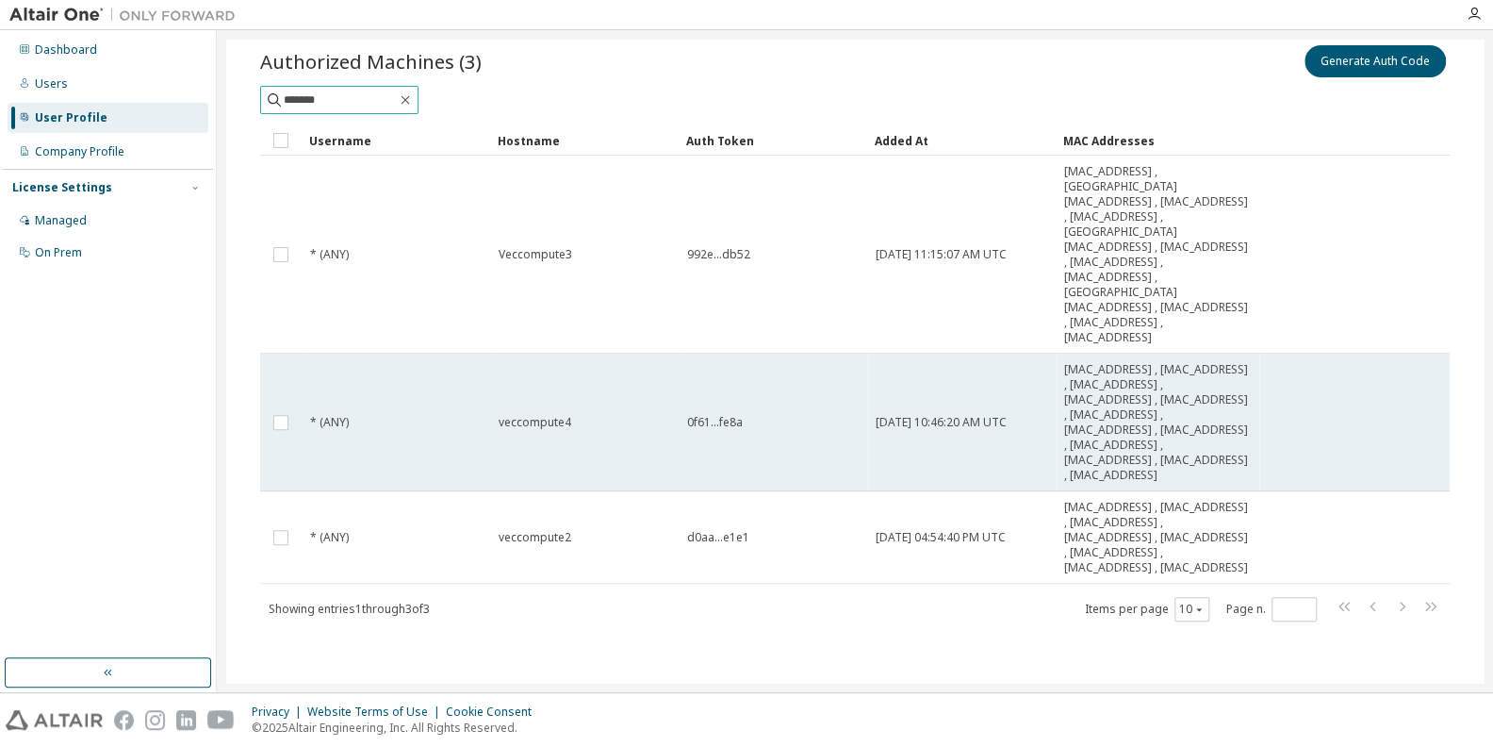
scroll to position [78, 0]
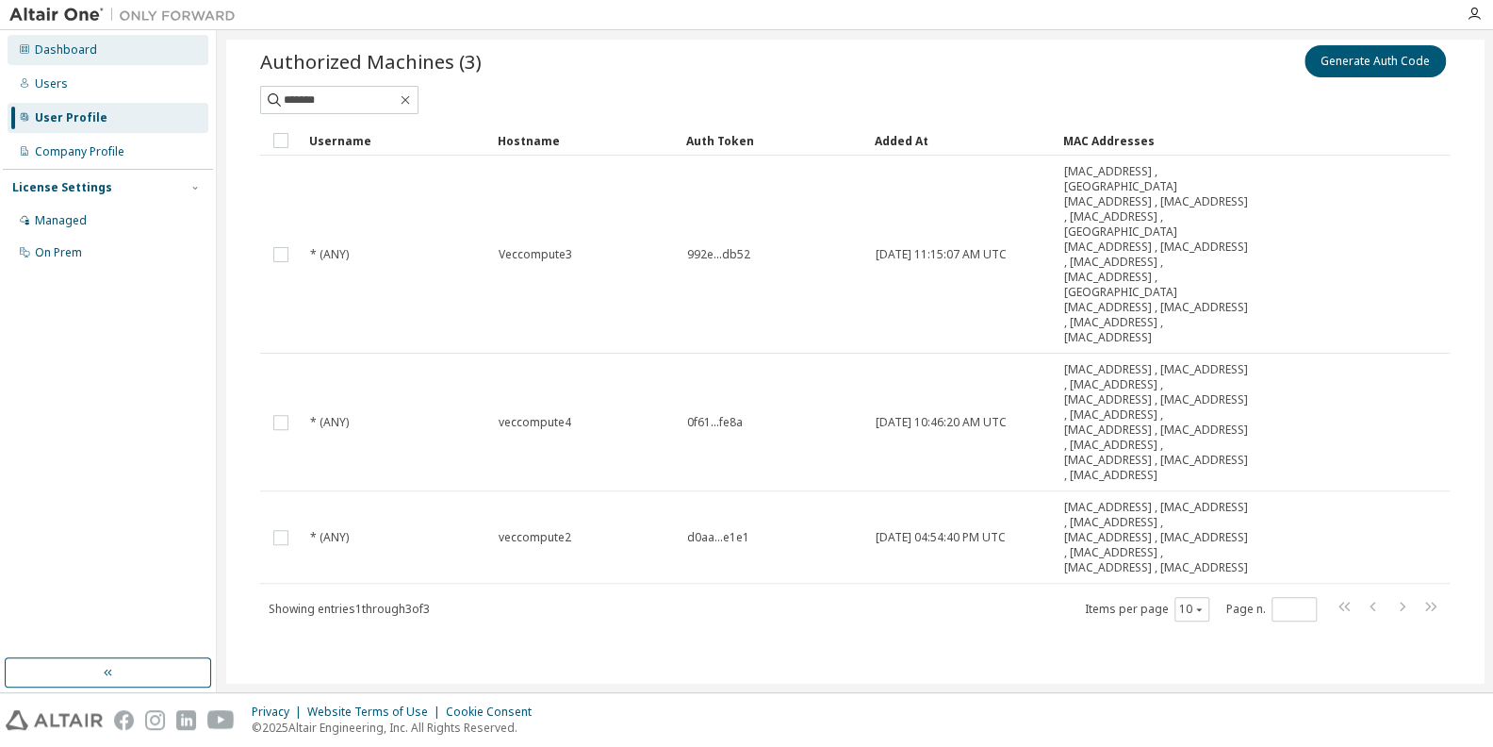
click at [51, 45] on div "Dashboard" at bounding box center [66, 49] width 62 height 15
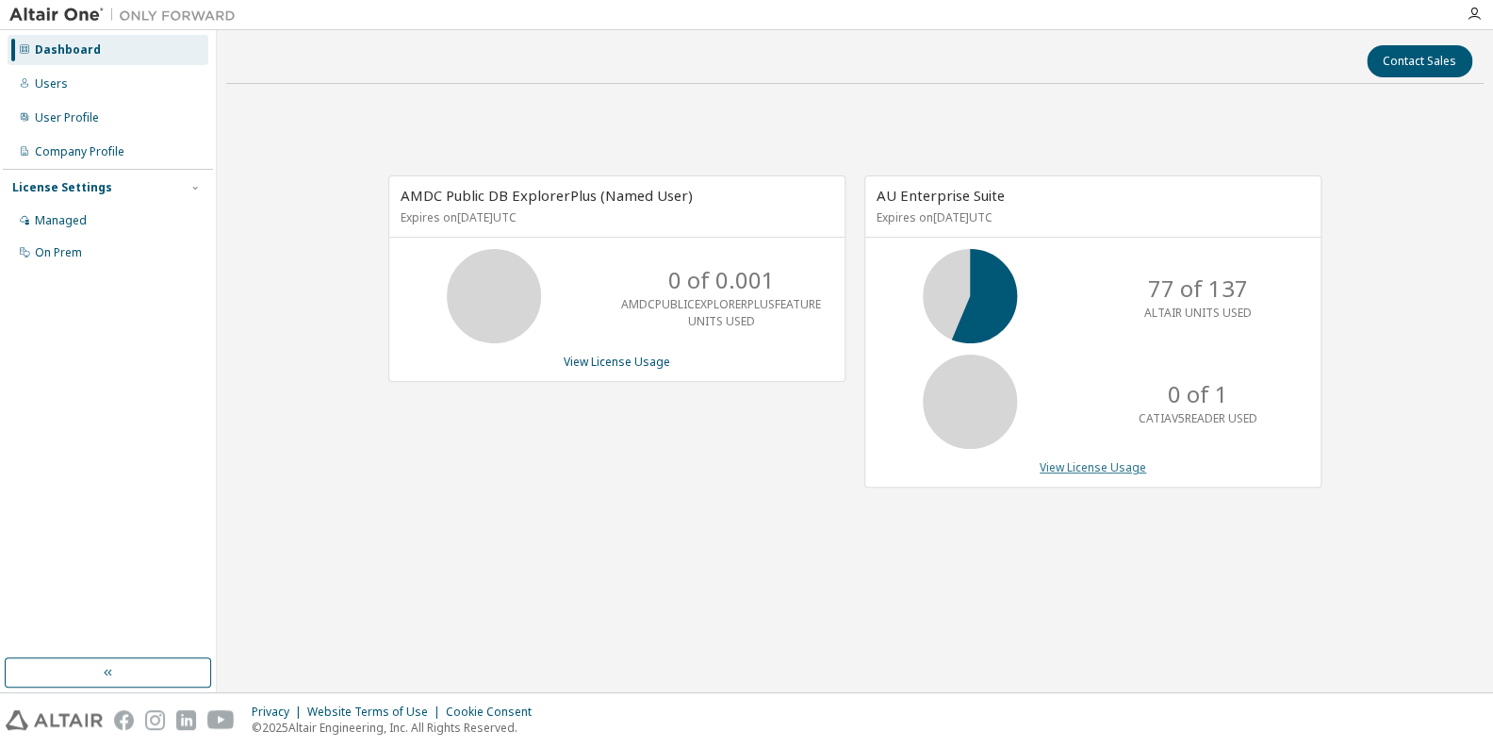
click at [1079, 465] on link "View License Usage" at bounding box center [1093, 467] width 107 height 16
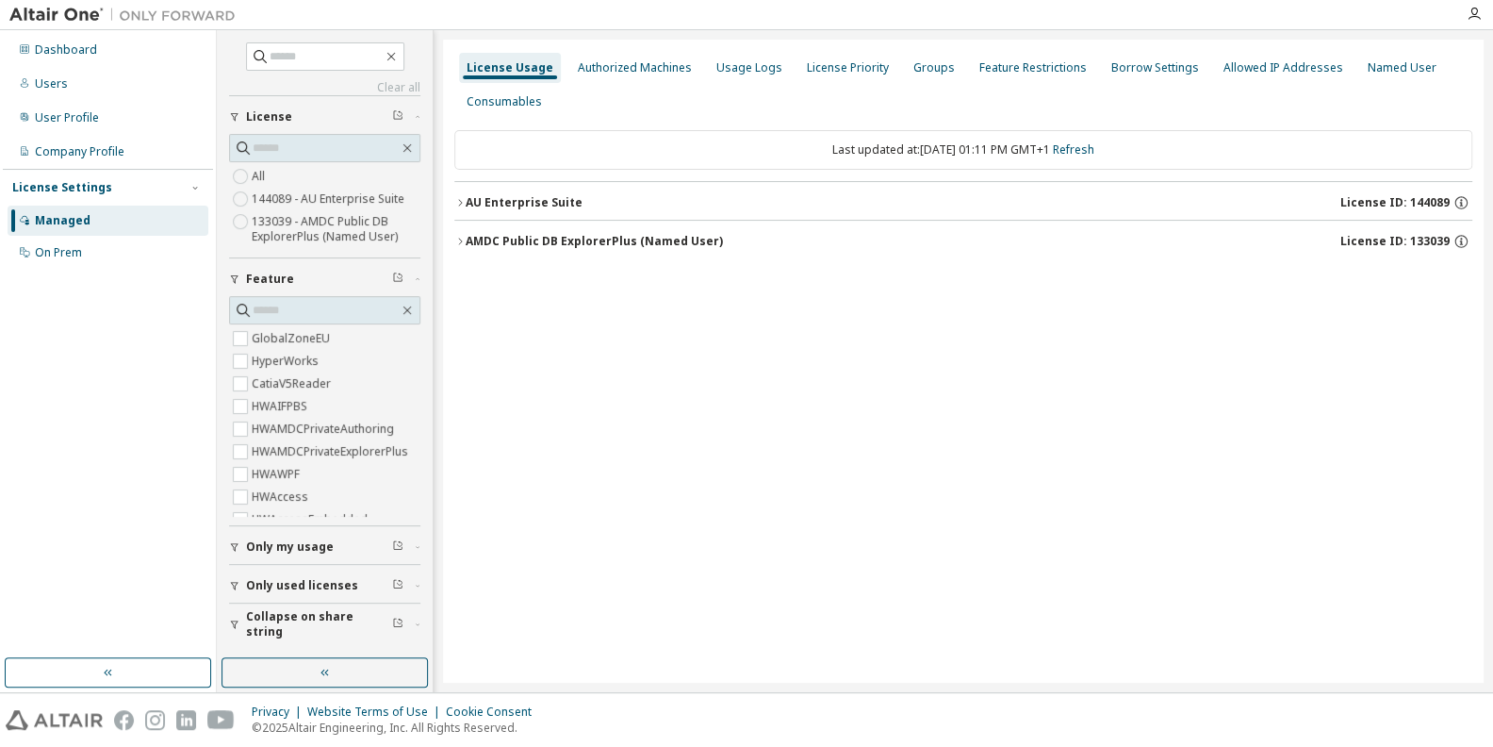
click at [530, 197] on div "AU Enterprise Suite" at bounding box center [524, 202] width 117 height 15
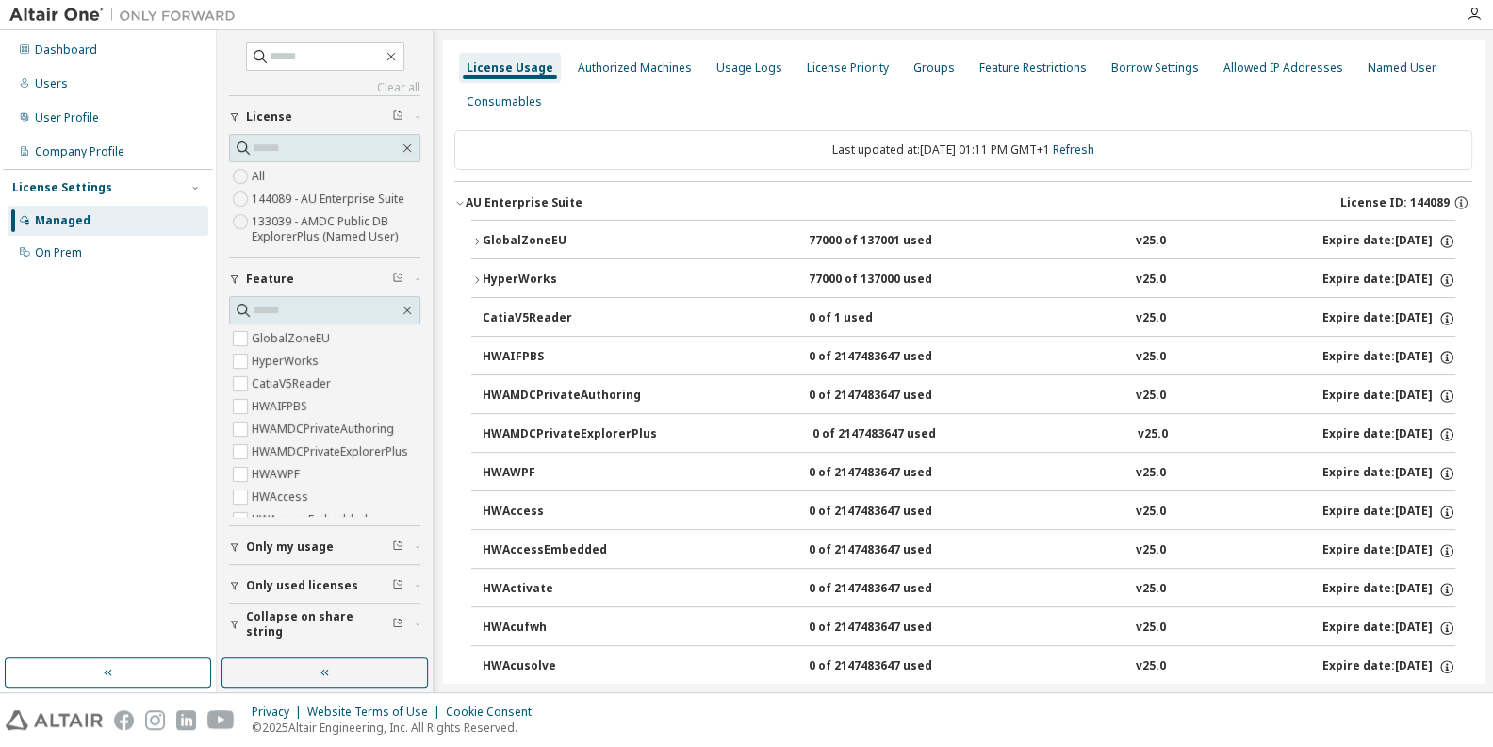
click at [526, 238] on div "GlobalZoneEU" at bounding box center [568, 241] width 170 height 17
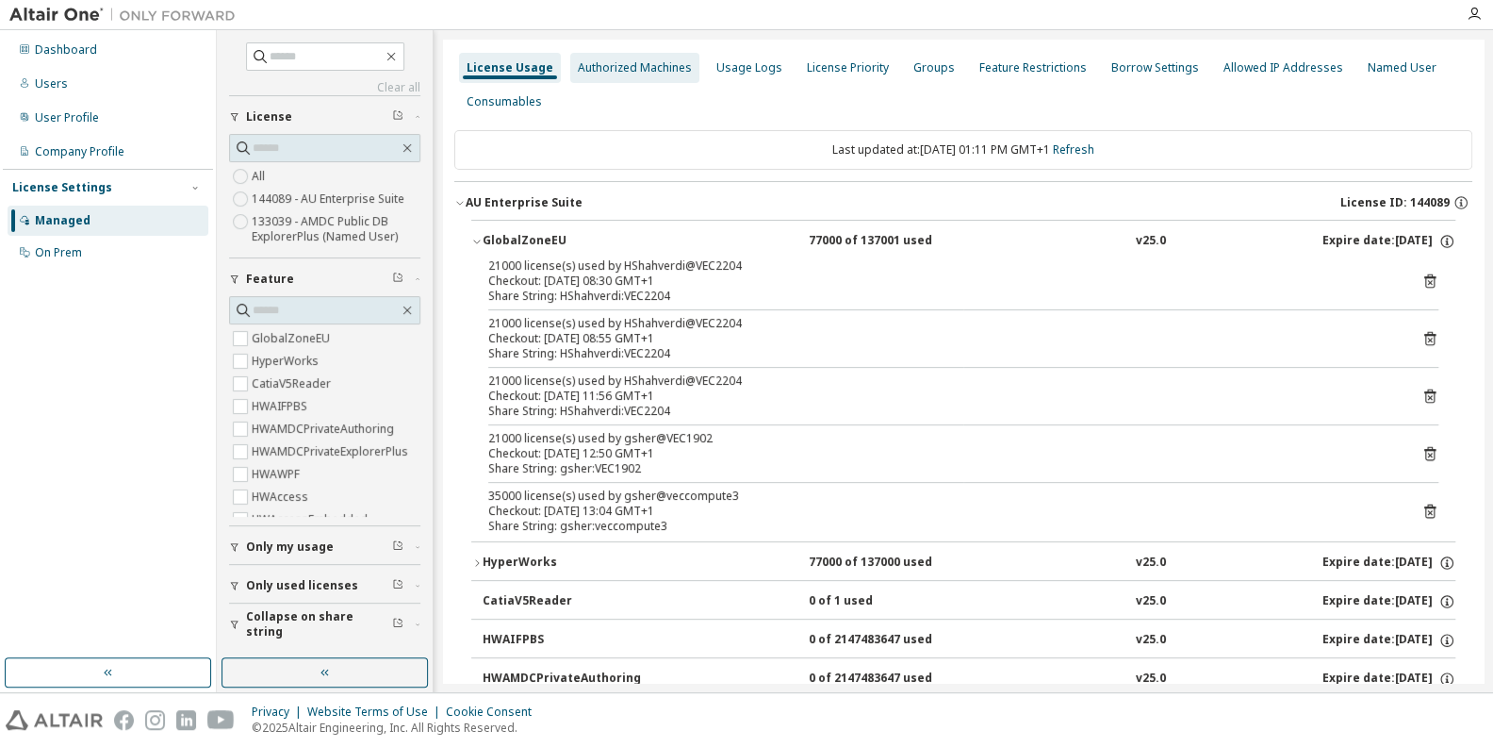
click at [639, 67] on div "Authorized Machines" at bounding box center [635, 67] width 114 height 15
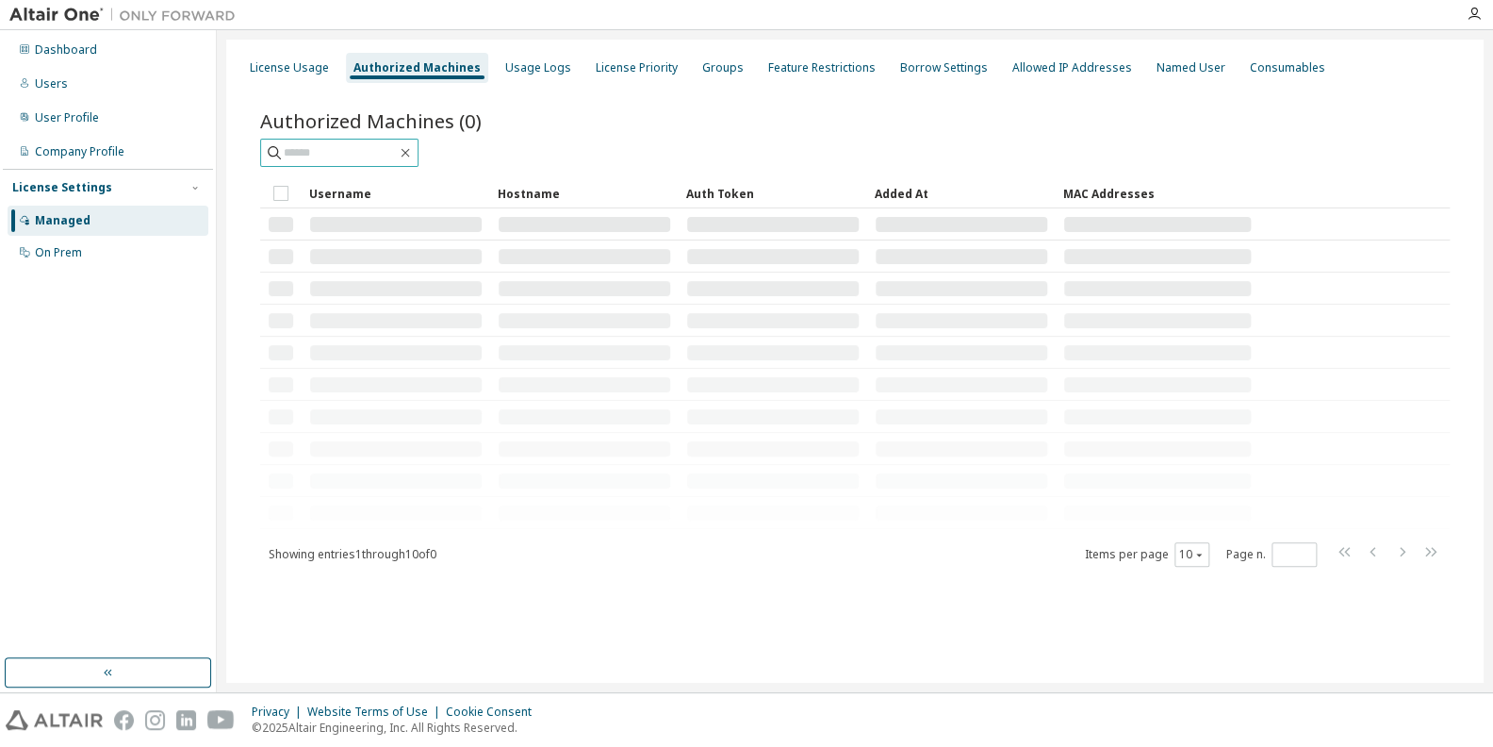
click at [369, 156] on input "text" at bounding box center [340, 152] width 113 height 19
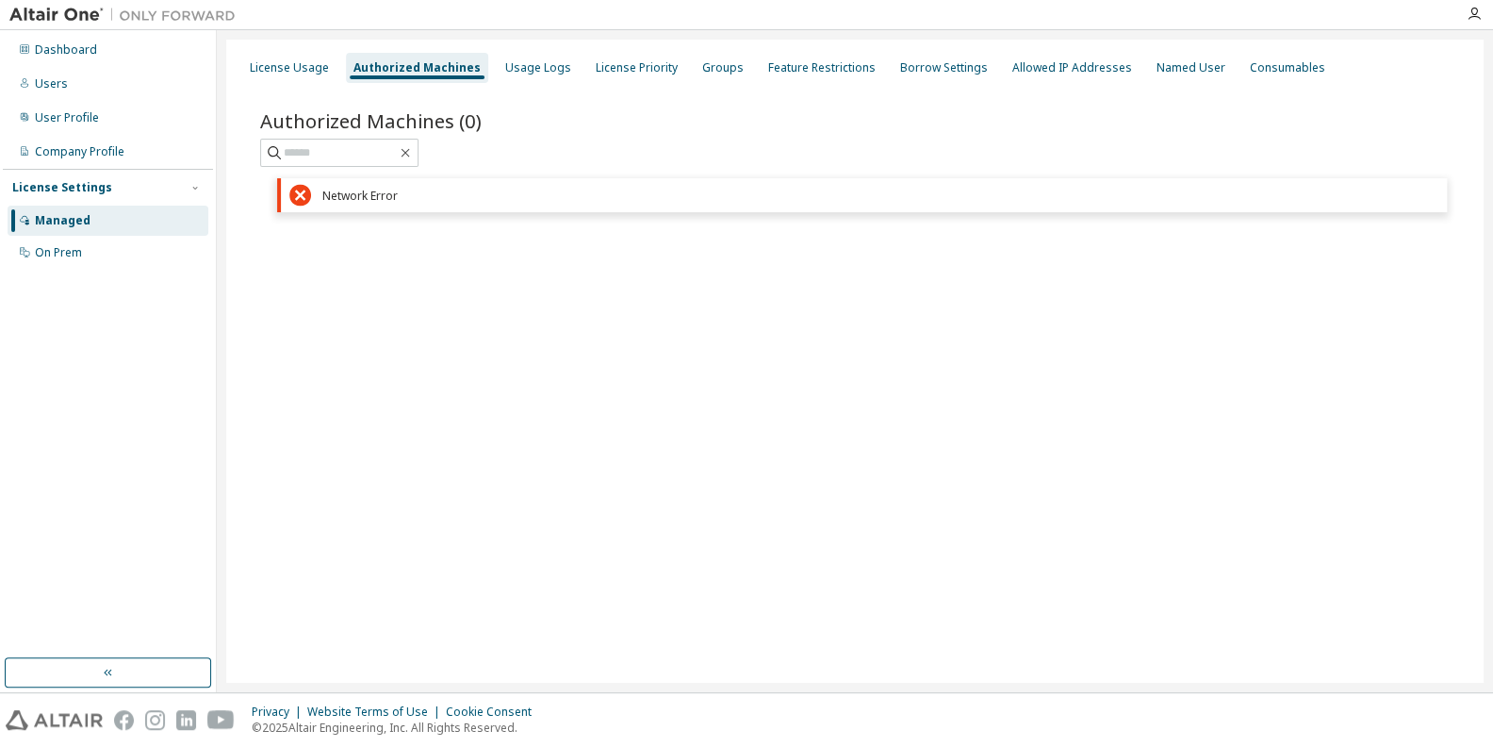
click at [294, 193] on icon at bounding box center [300, 195] width 22 height 22
click at [314, 148] on input "text" at bounding box center [340, 152] width 113 height 19
type input "*******"
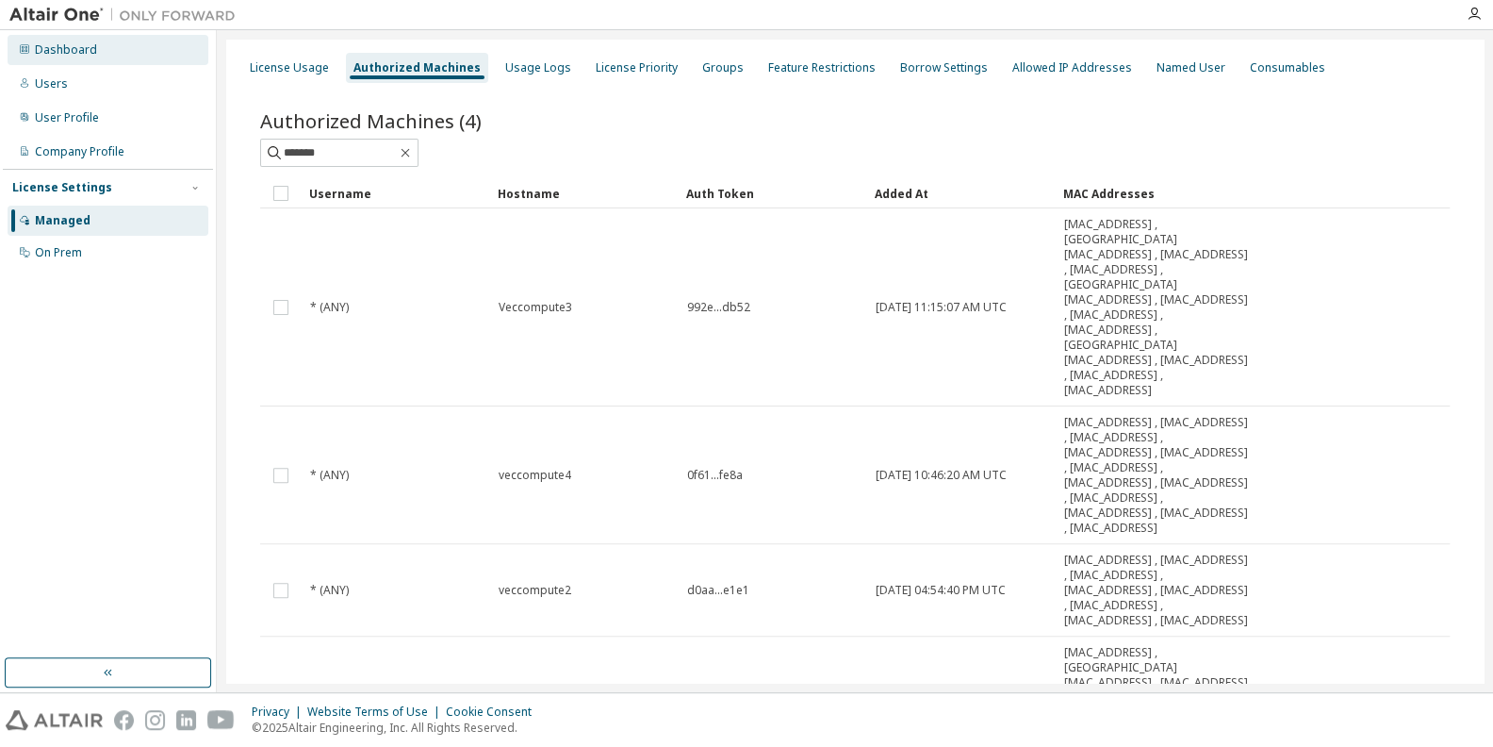
click at [77, 48] on div "Dashboard" at bounding box center [66, 49] width 62 height 15
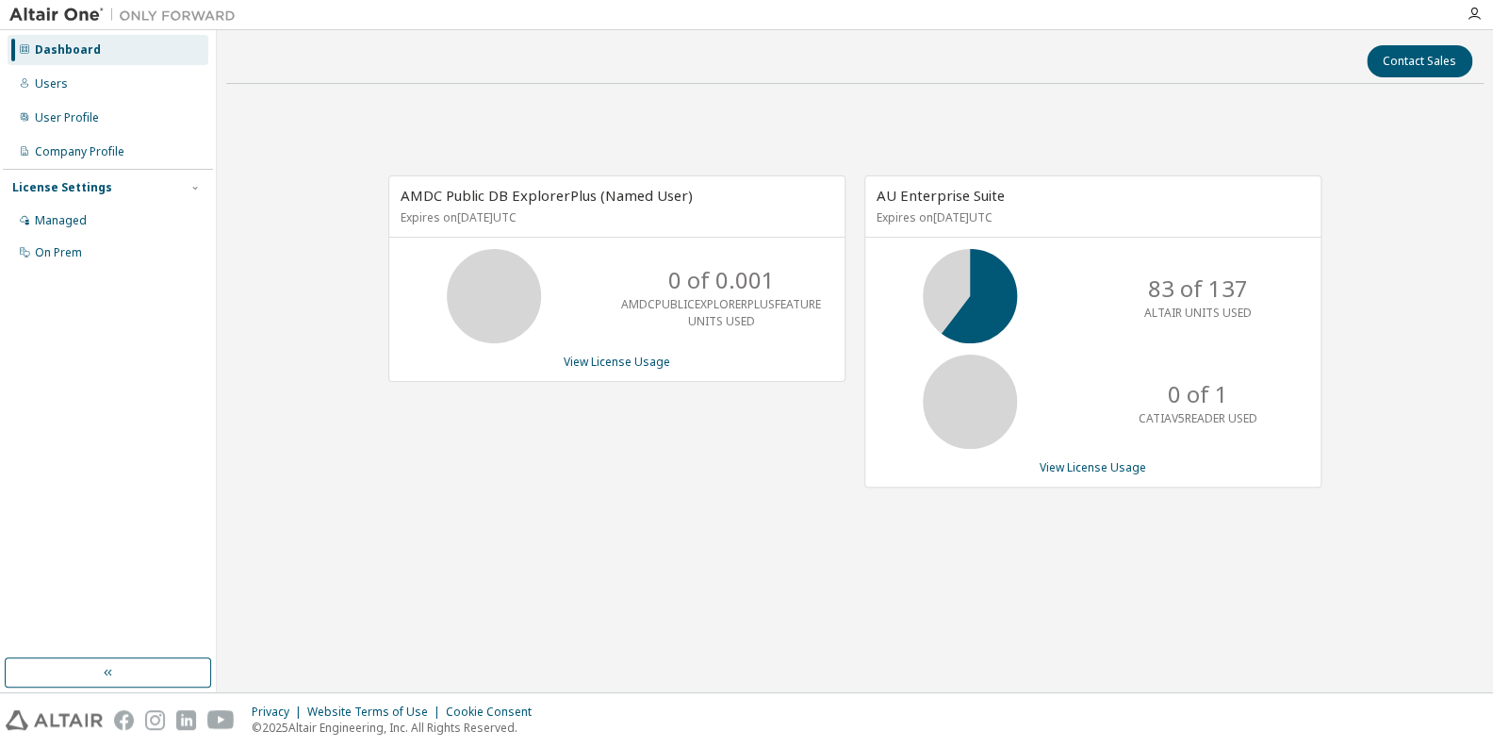
click at [1074, 476] on div "AU Enterprise Suite Expires on [DATE] UTC 83 of 137 ALTAIR UNITS USED 0 of 1 CA…" at bounding box center [1092, 331] width 457 height 312
click at [1077, 466] on link "View License Usage" at bounding box center [1093, 467] width 107 height 16
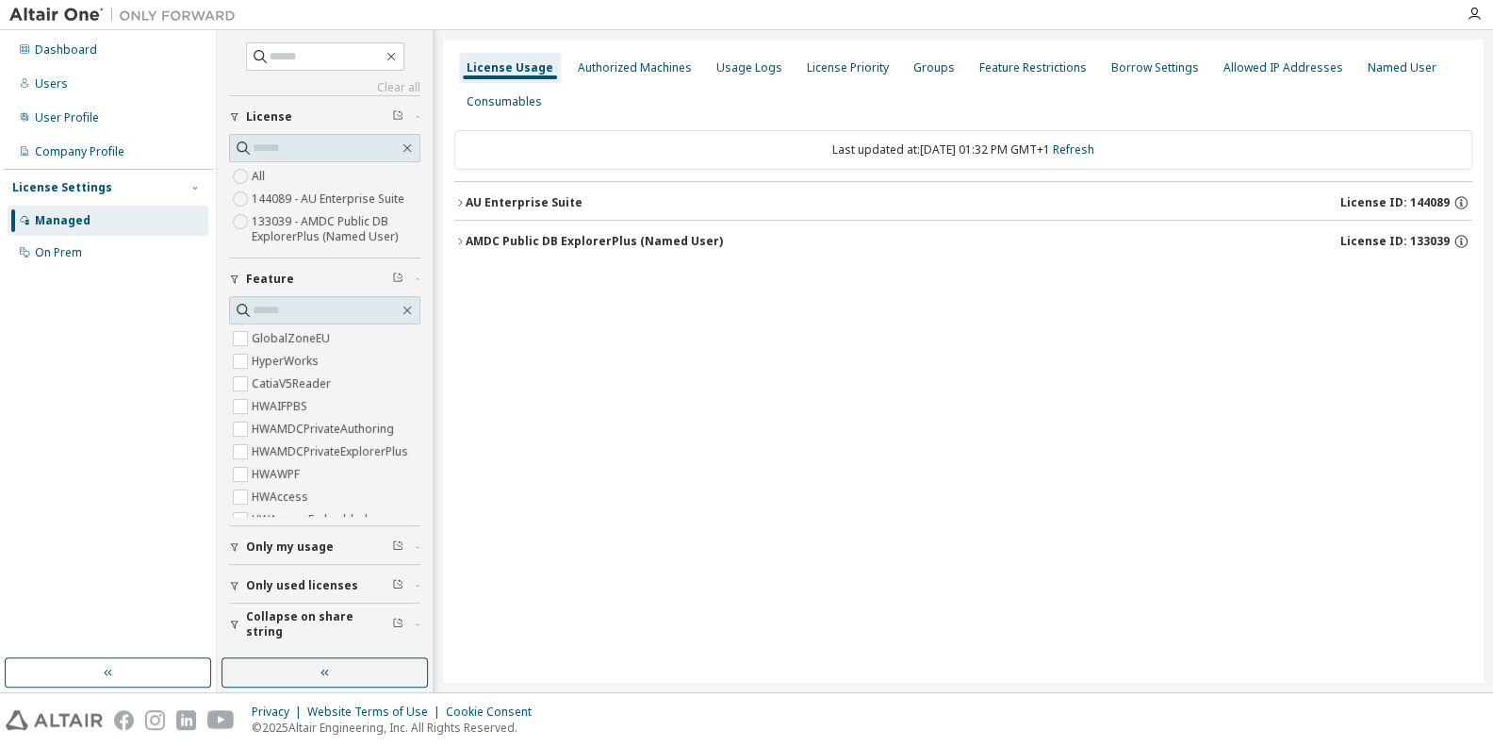
click at [524, 186] on button "AU Enterprise Suite License ID: 144089" at bounding box center [963, 202] width 1018 height 41
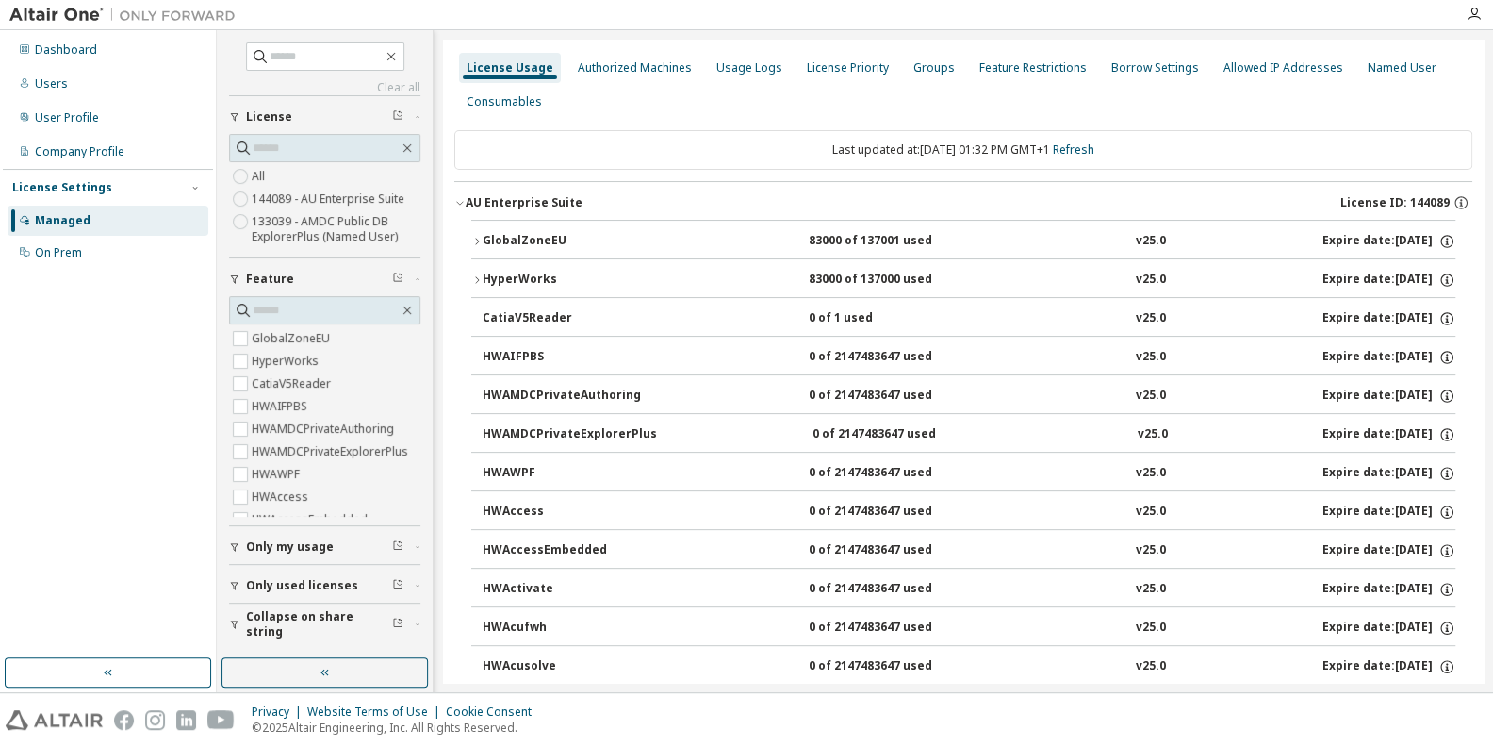
click at [526, 195] on div "AU Enterprise Suite" at bounding box center [524, 202] width 117 height 15
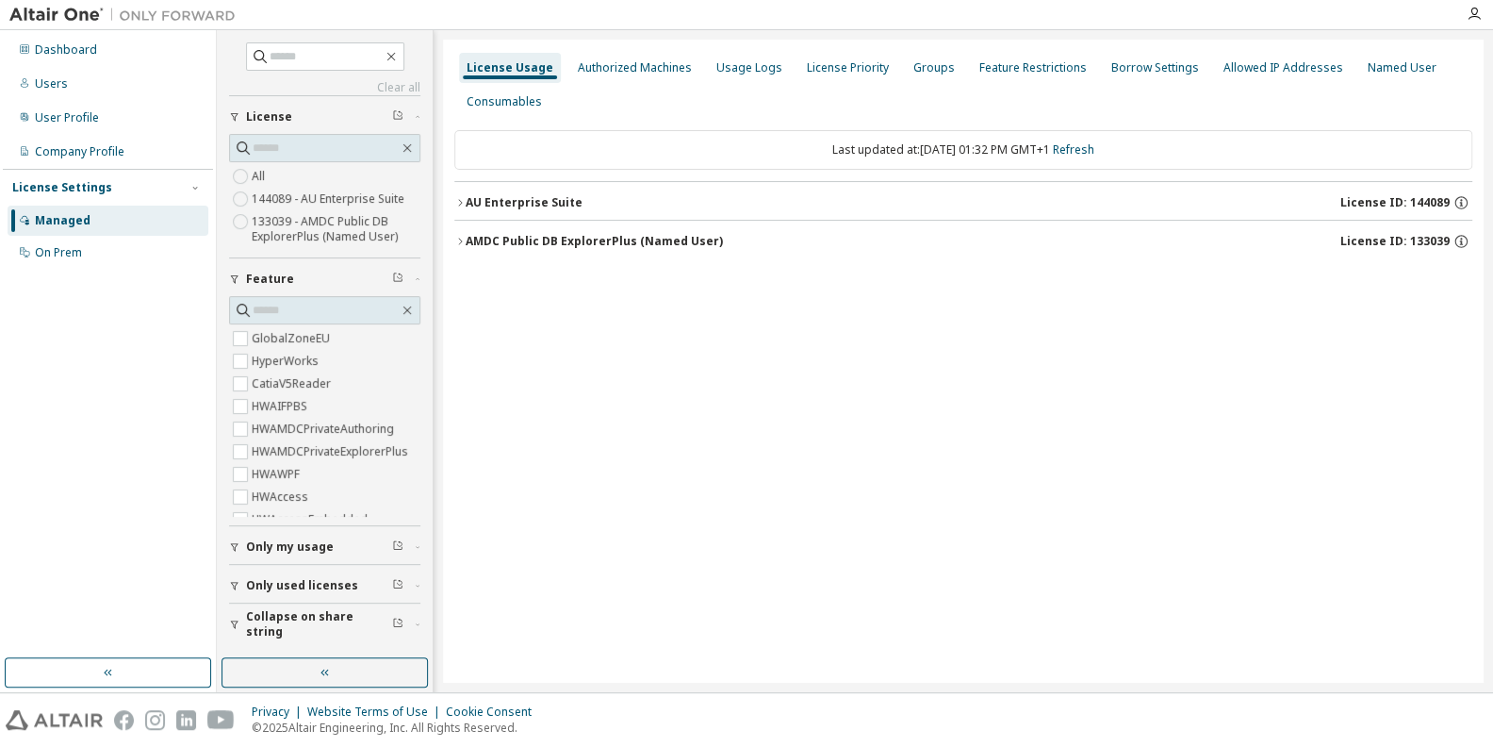
click at [526, 195] on div "AU Enterprise Suite" at bounding box center [524, 202] width 117 height 15
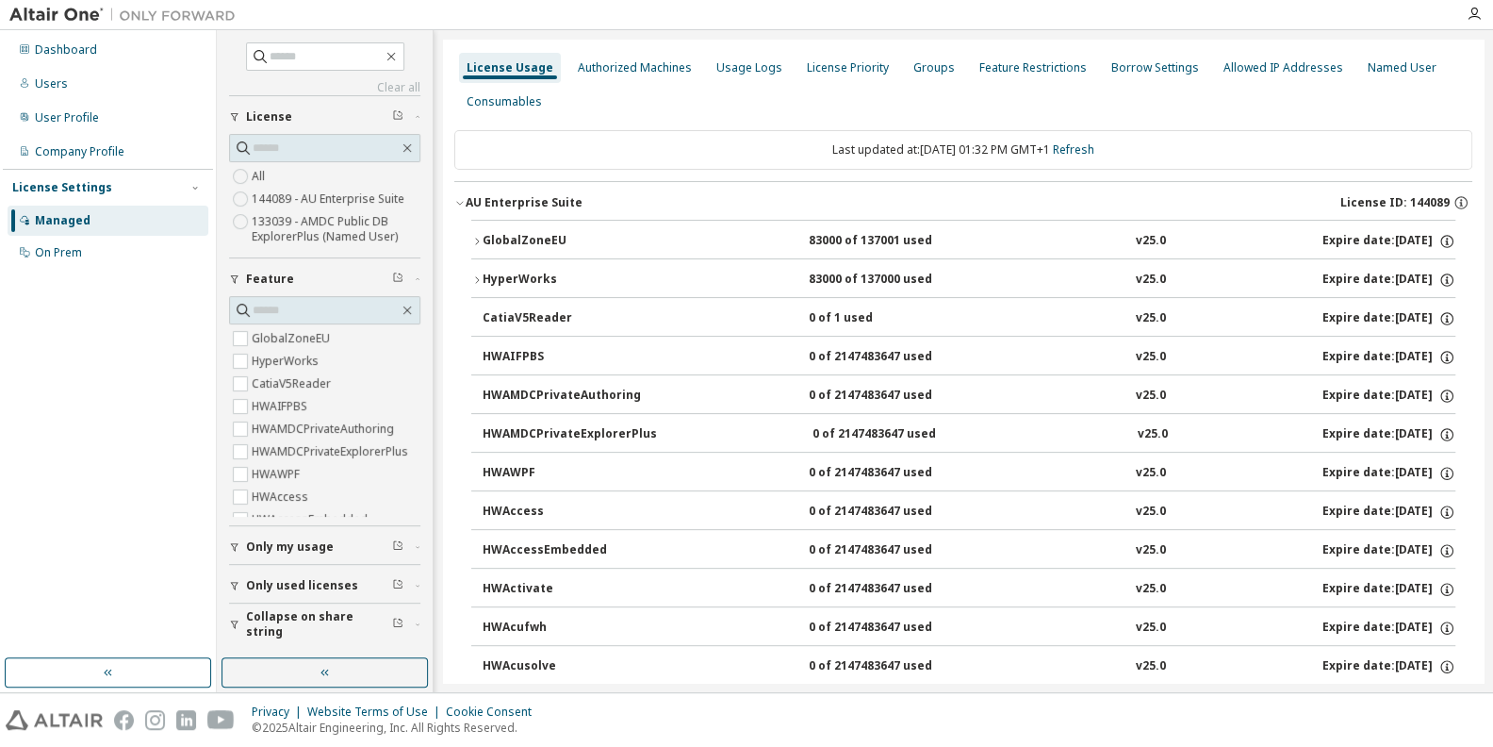
click at [519, 238] on div "GlobalZoneEU" at bounding box center [568, 241] width 170 height 17
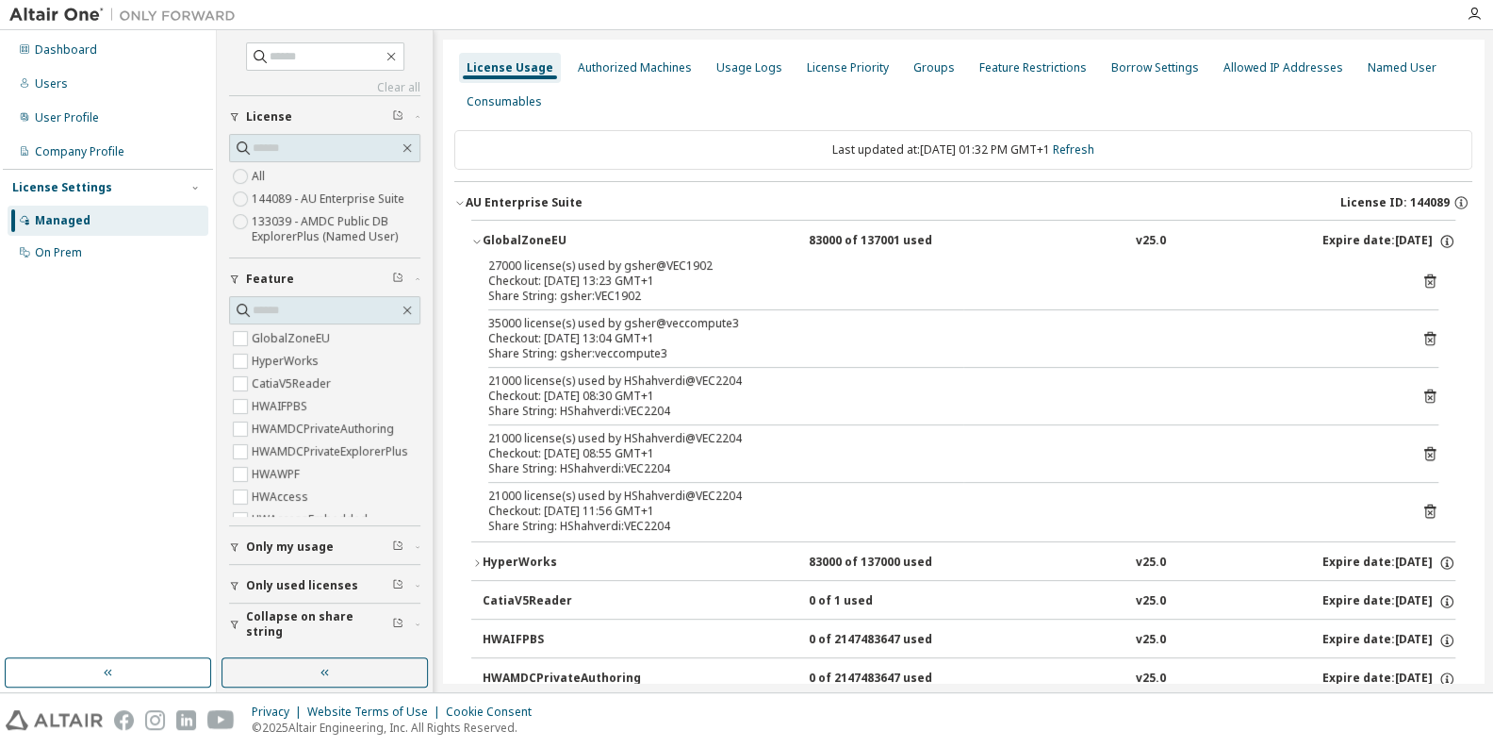
click at [1432, 285] on icon at bounding box center [1429, 280] width 17 height 17
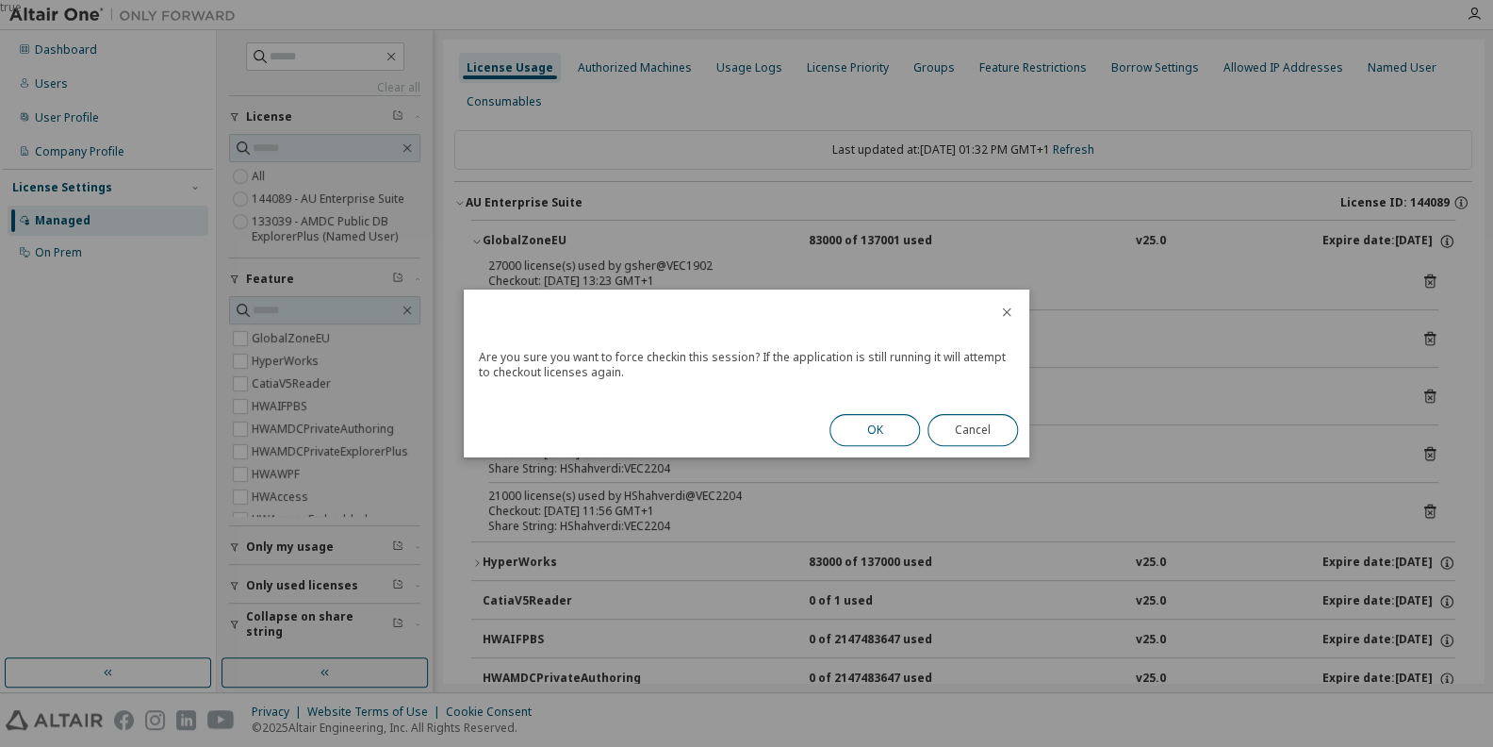
click at [893, 420] on button "OK" at bounding box center [874, 430] width 90 height 32
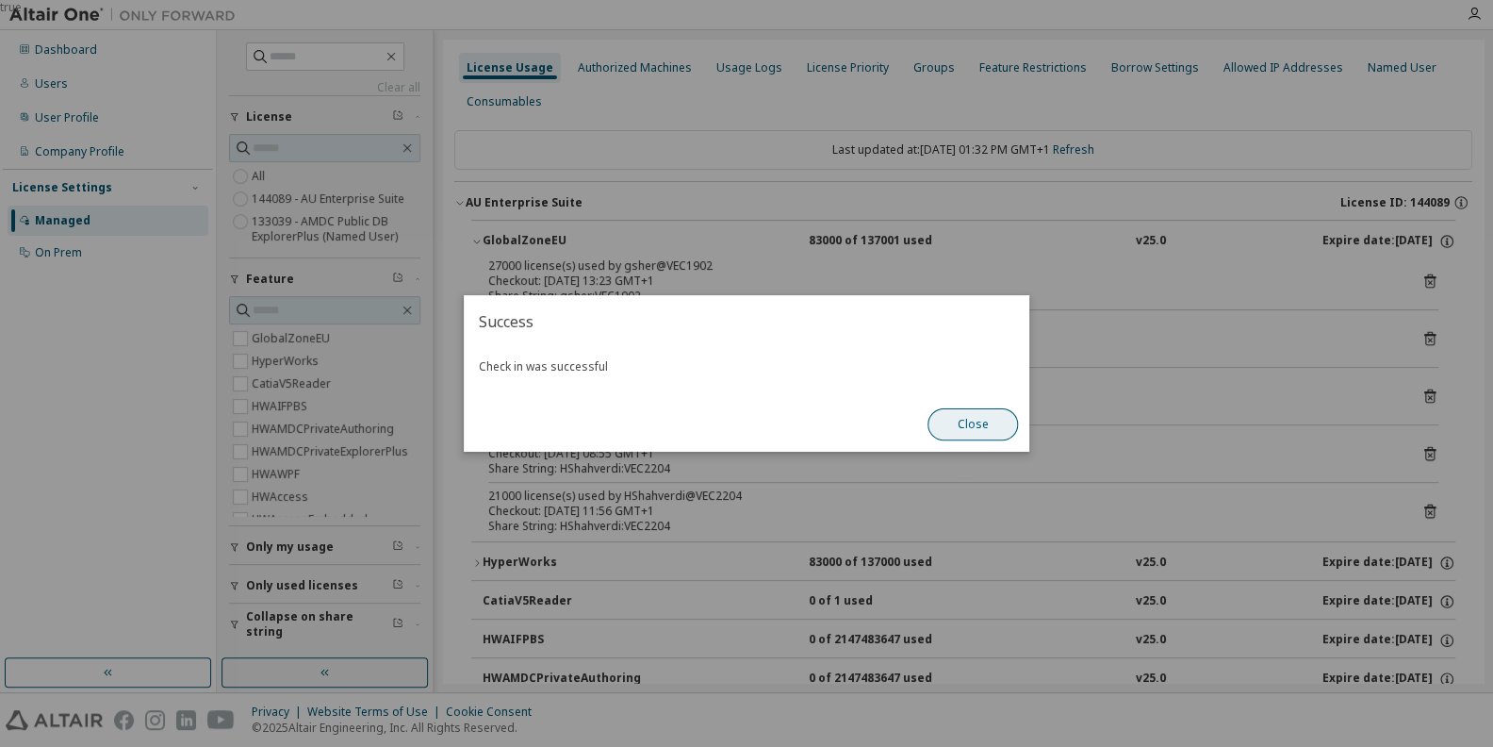
click at [991, 425] on button "Close" at bounding box center [973, 424] width 90 height 32
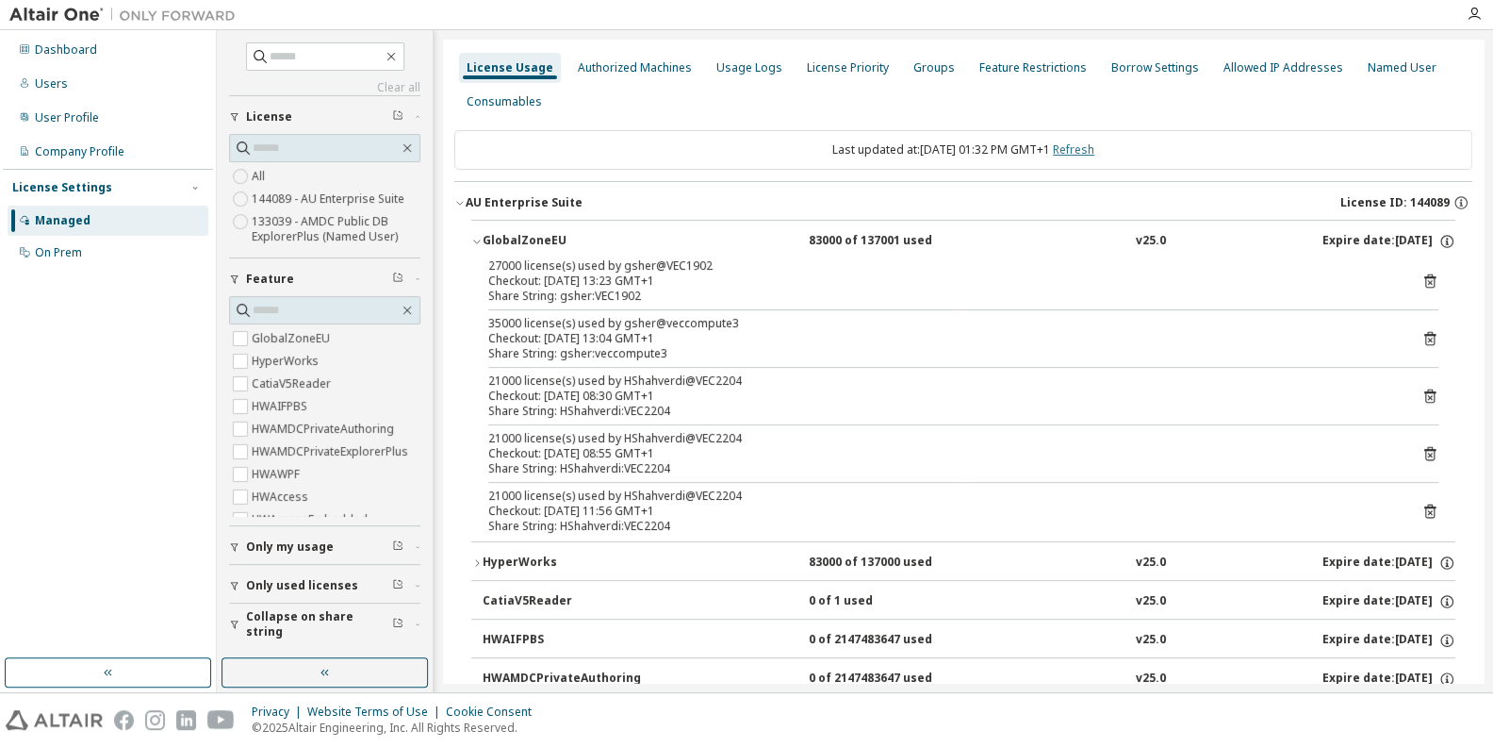
click at [1094, 145] on link "Refresh" at bounding box center [1073, 149] width 41 height 16
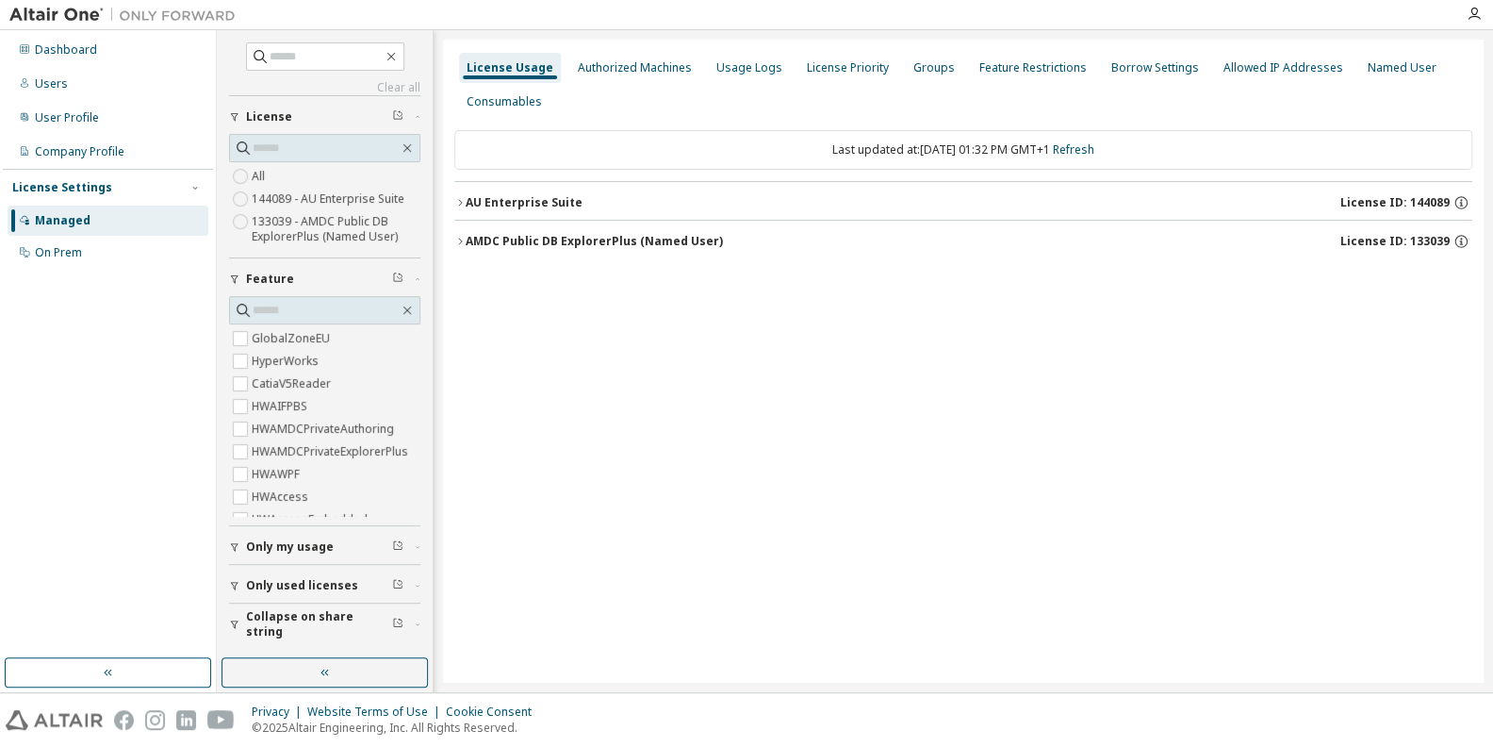
click at [538, 200] on div "AU Enterprise Suite" at bounding box center [524, 202] width 117 height 15
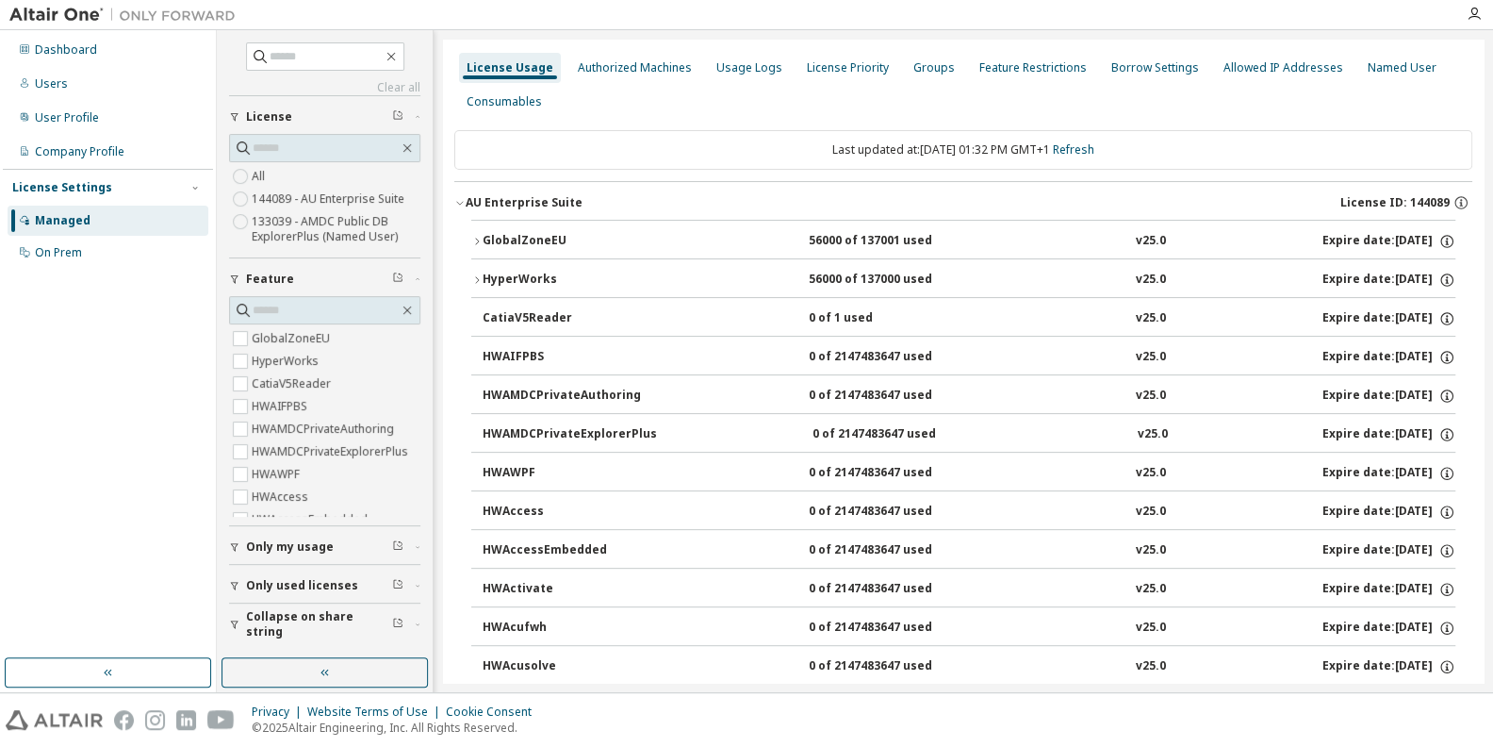
click at [532, 243] on div "GlobalZoneEU" at bounding box center [568, 241] width 170 height 17
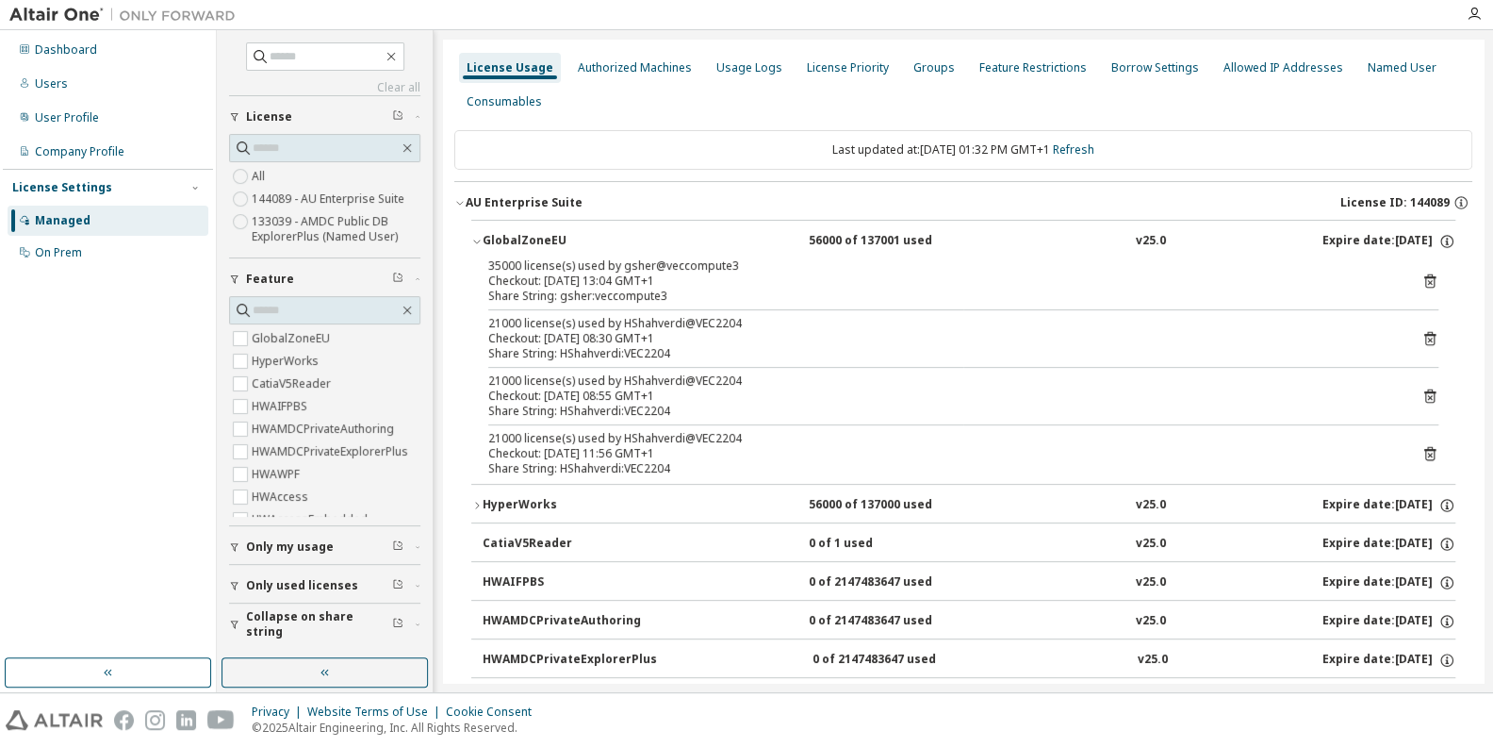
click at [1103, 141] on div "Last updated at: [DATE] 01:32 PM GMT+1 Refresh" at bounding box center [963, 150] width 1018 height 40
click at [1094, 146] on link "Refresh" at bounding box center [1073, 149] width 41 height 16
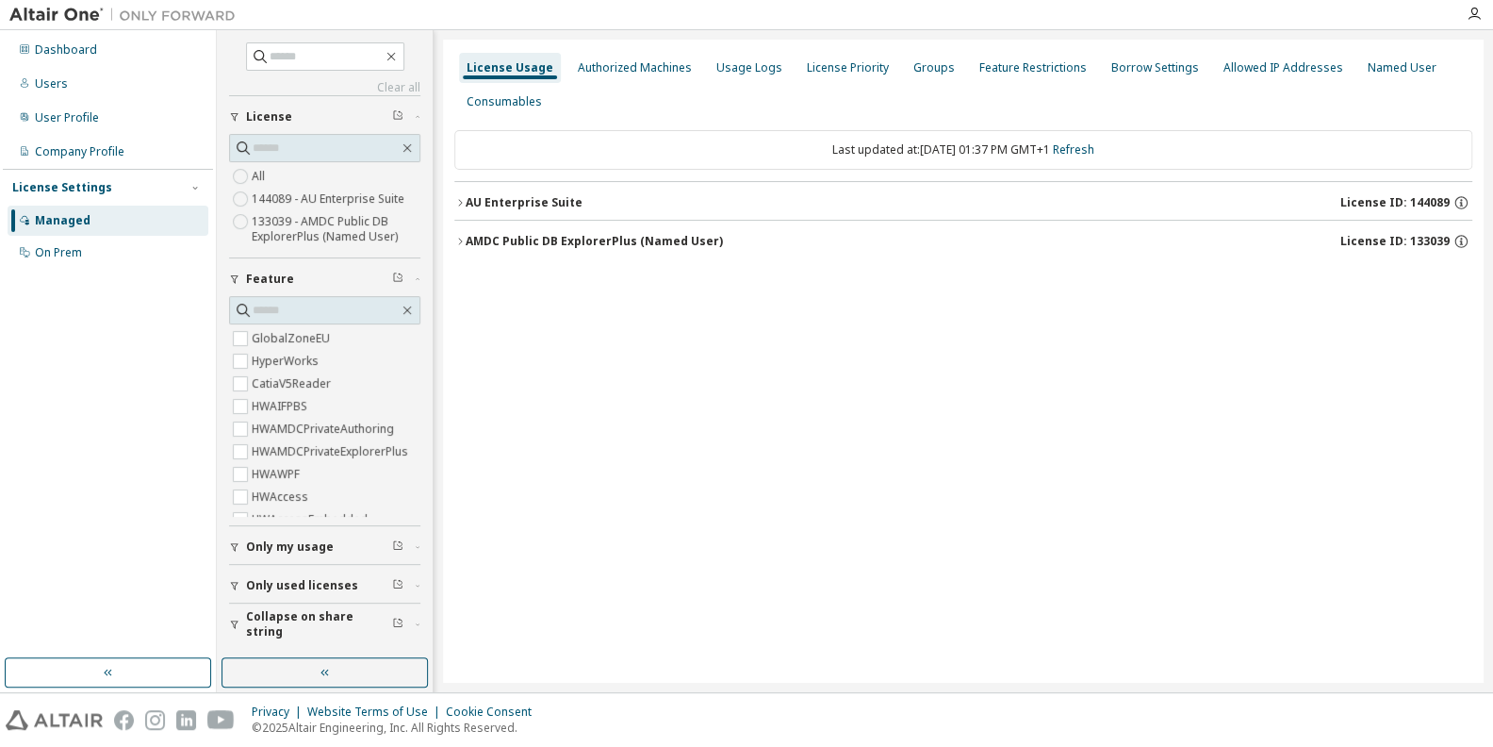
click at [509, 202] on div "AU Enterprise Suite" at bounding box center [524, 202] width 117 height 15
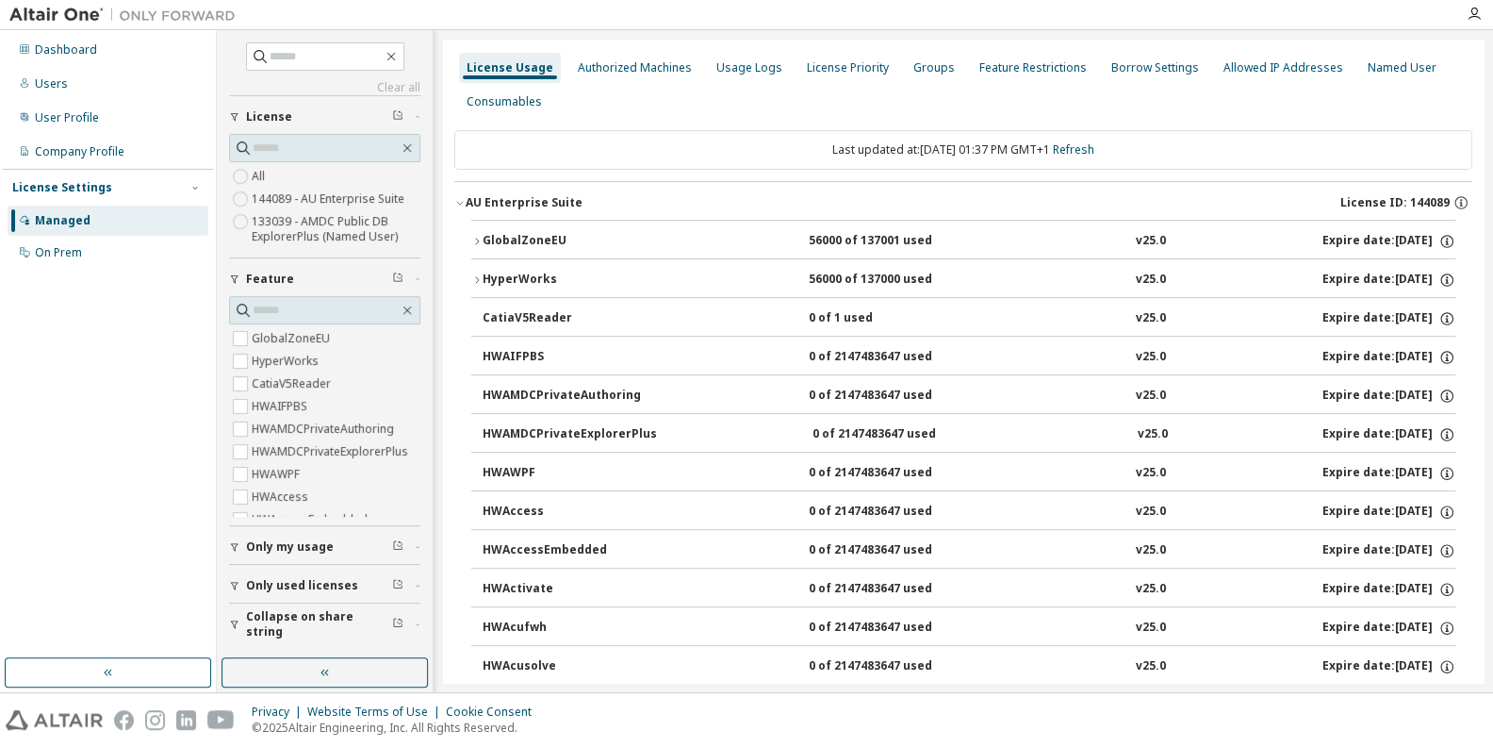
click at [521, 229] on button "GlobalZoneEU 56000 of 137001 used v25.0 Expire date: [DATE]" at bounding box center [963, 241] width 984 height 41
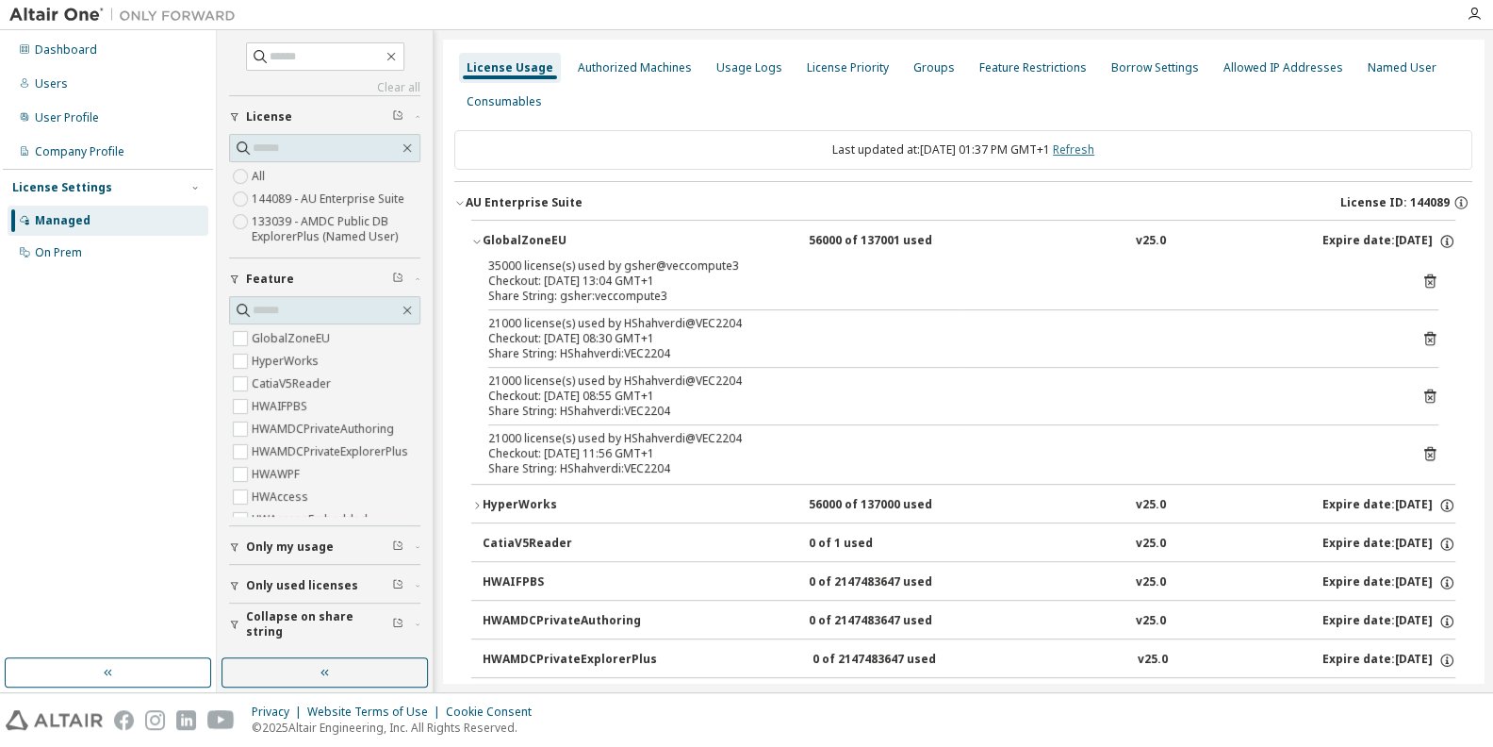
click at [1094, 150] on link "Refresh" at bounding box center [1073, 149] width 41 height 16
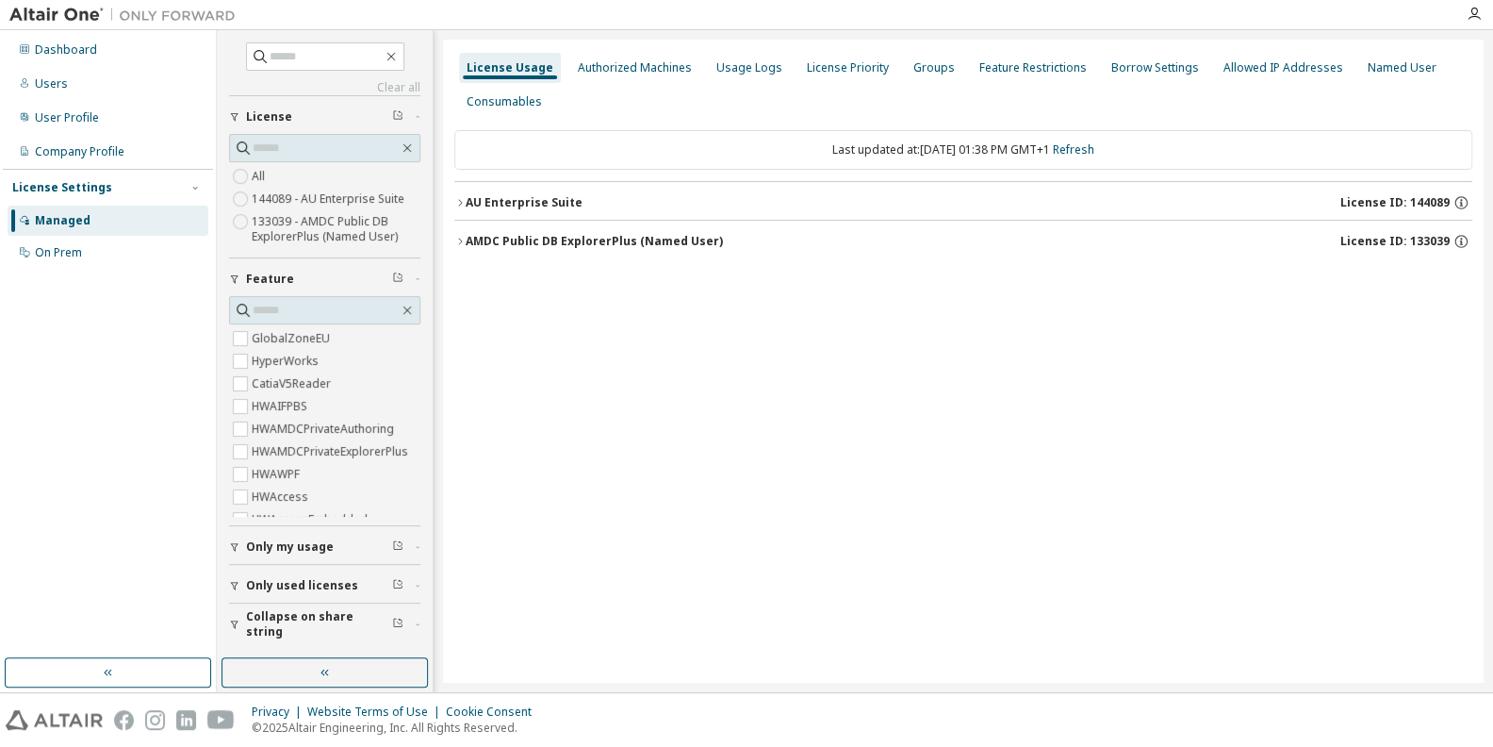
click at [525, 197] on div "AU Enterprise Suite" at bounding box center [524, 202] width 117 height 15
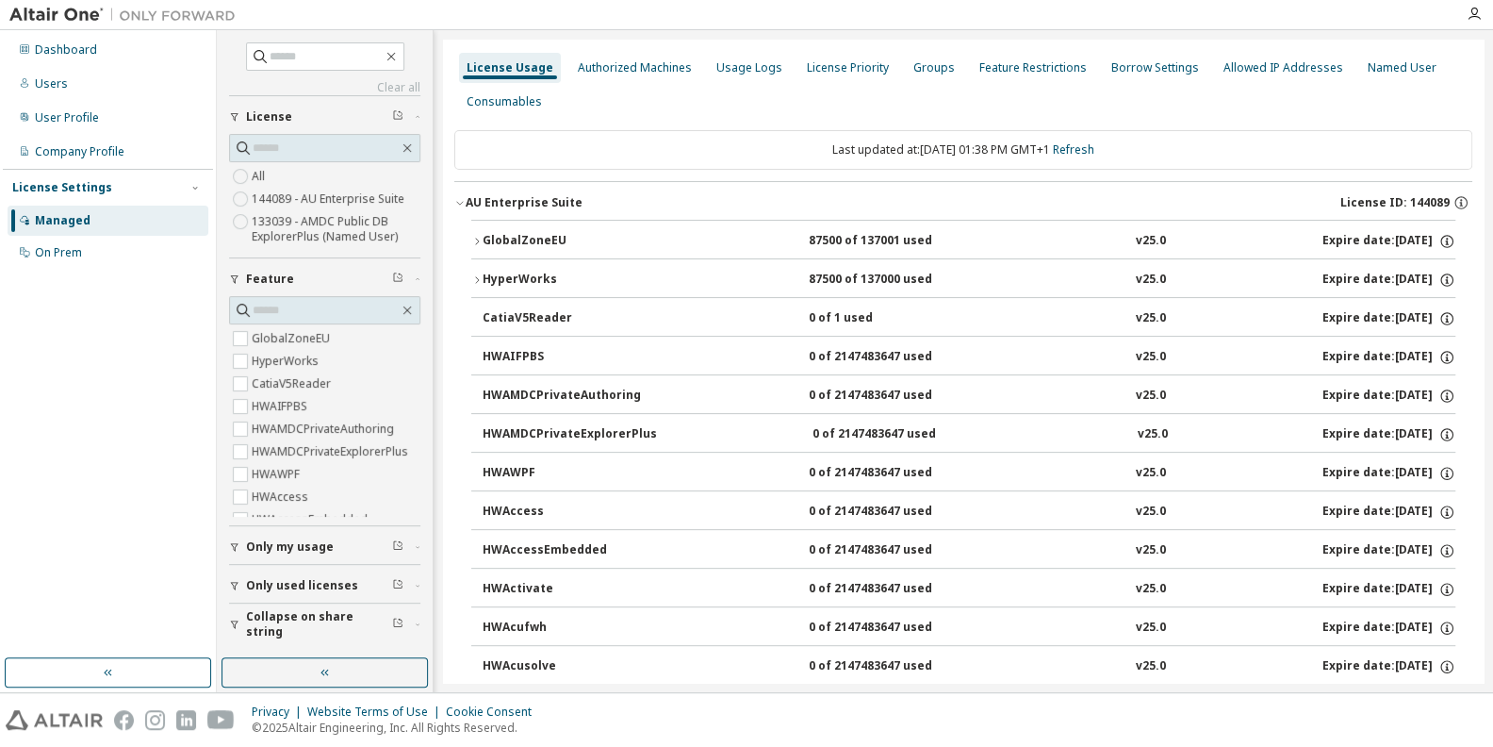
click at [522, 238] on div "GlobalZoneEU" at bounding box center [568, 241] width 170 height 17
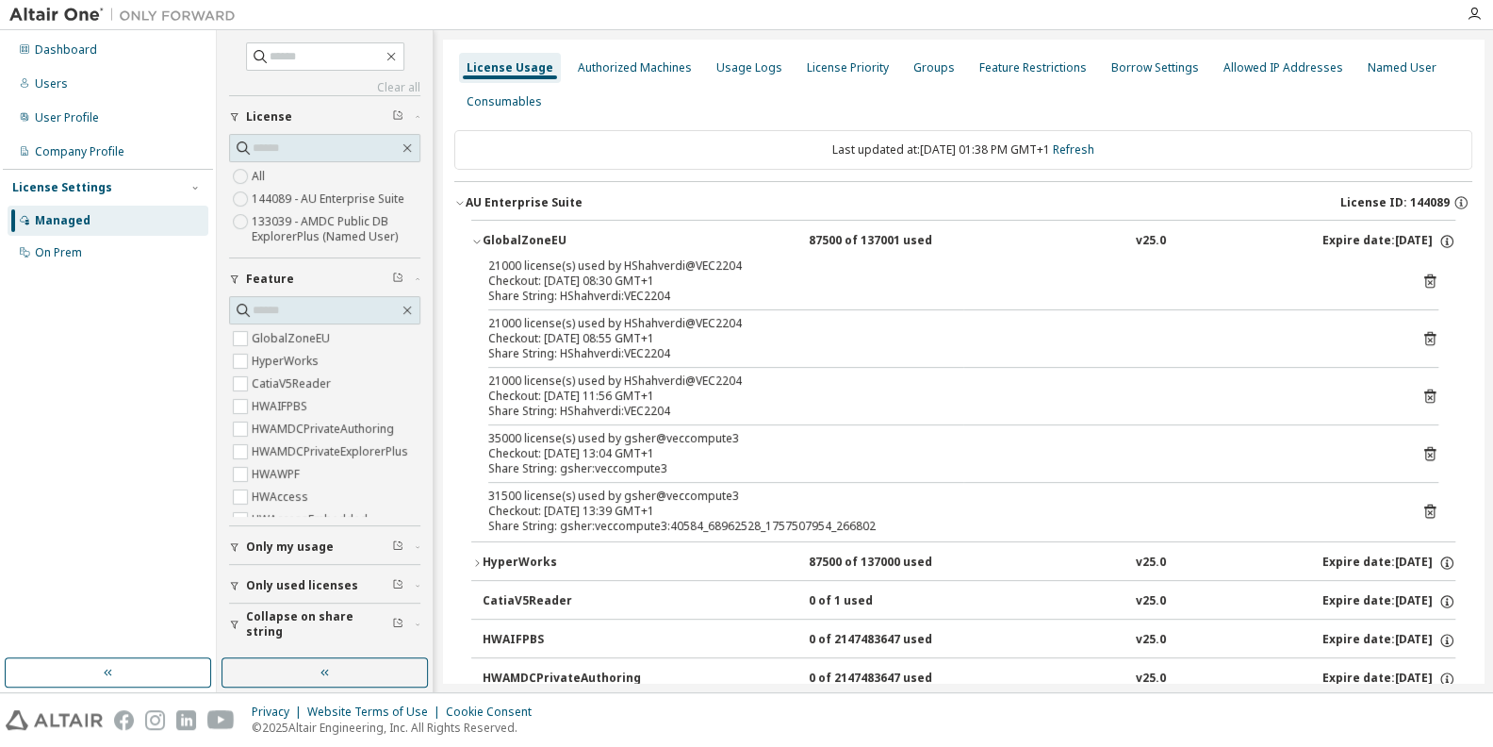
click at [804, 351] on div "Share String: HShahverdi:VEC2204" at bounding box center [940, 353] width 905 height 15
click at [1094, 153] on link "Refresh" at bounding box center [1073, 149] width 41 height 16
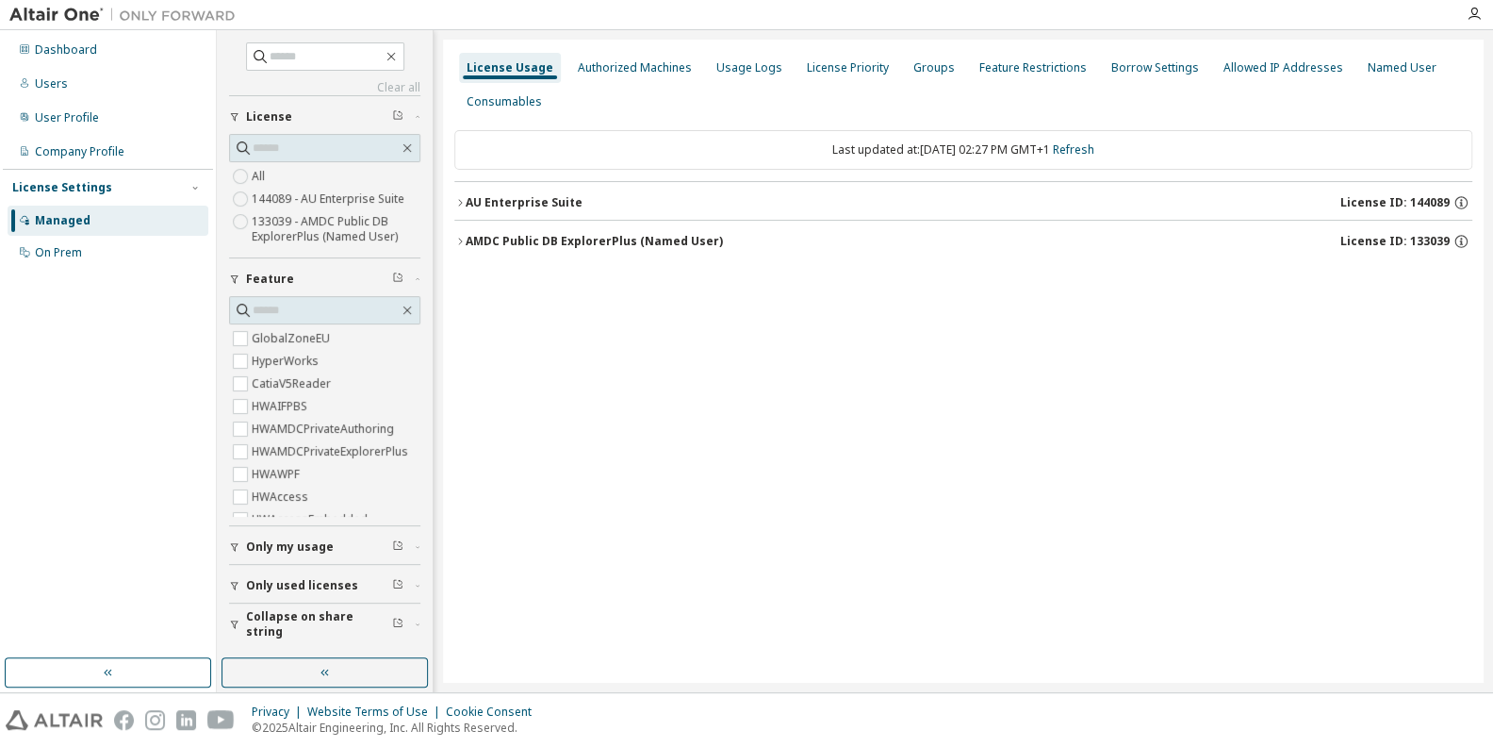
click at [539, 200] on div "AU Enterprise Suite" at bounding box center [524, 202] width 117 height 15
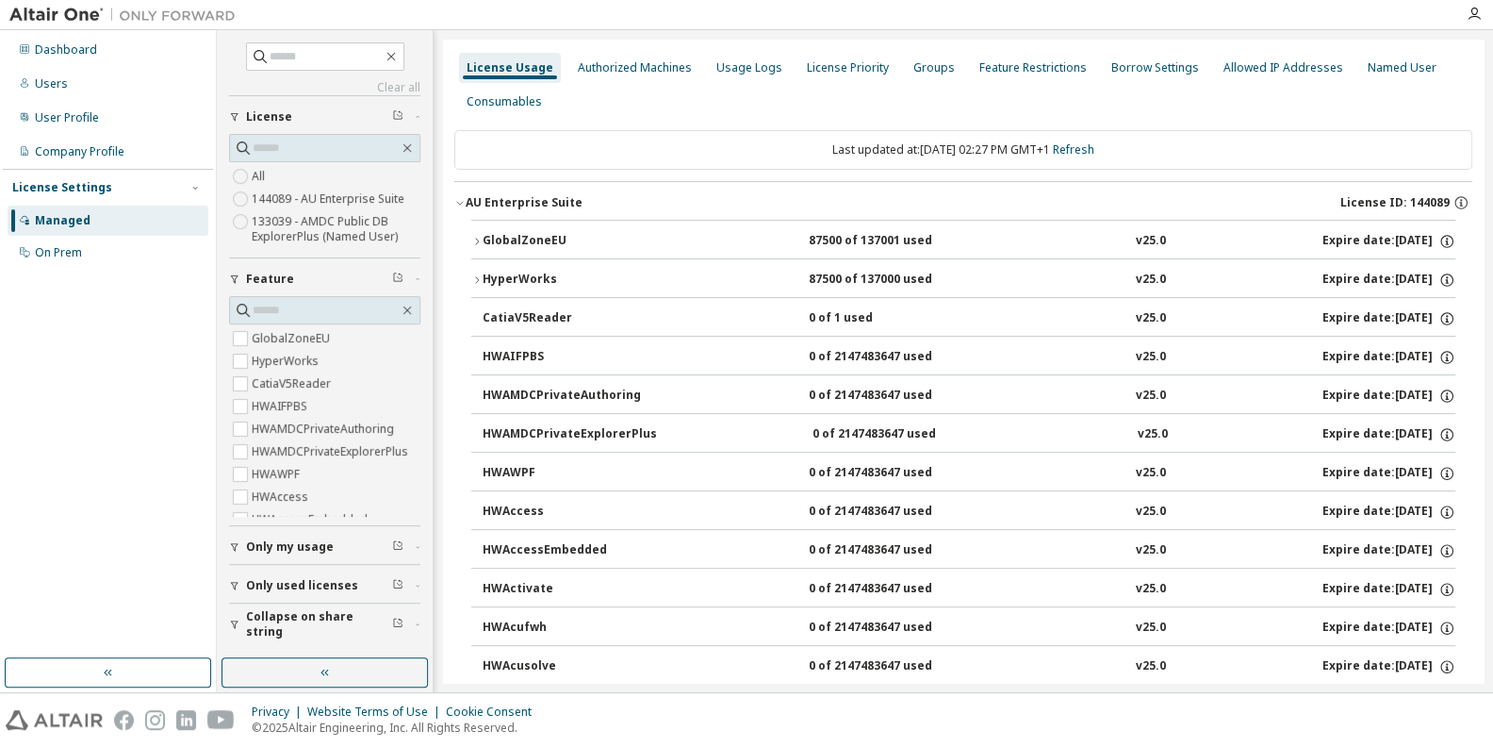
click at [523, 233] on div "GlobalZoneEU" at bounding box center [568, 241] width 170 height 17
